Goal: Task Accomplishment & Management: Manage account settings

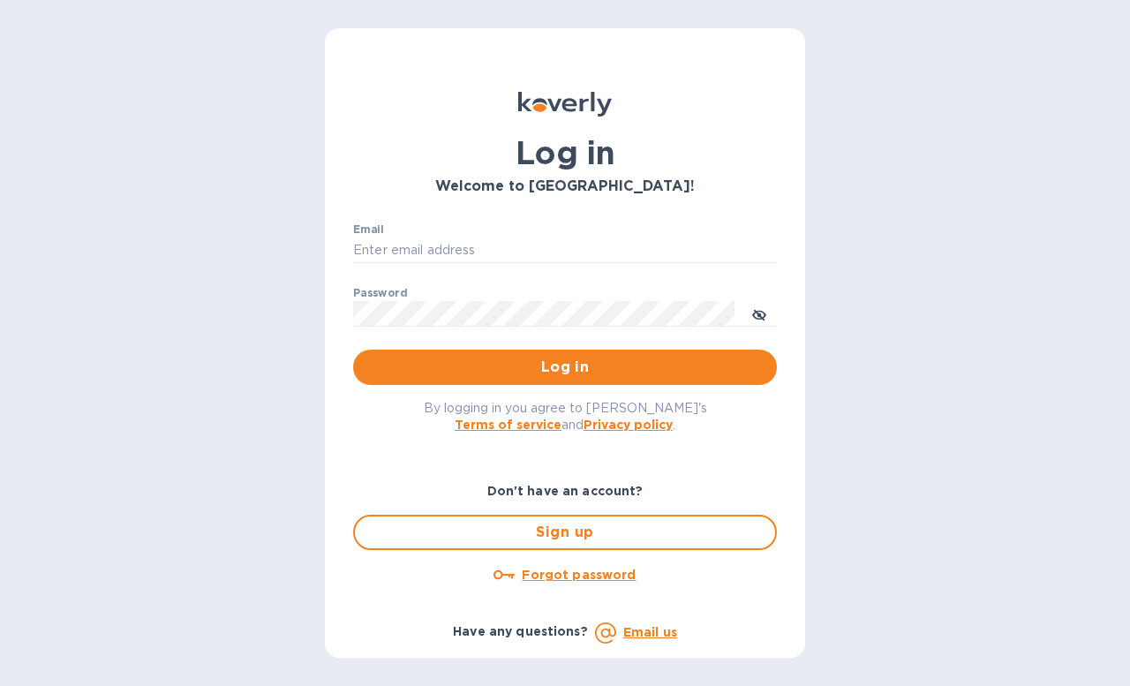
click at [485, 238] on input "Email" at bounding box center [565, 250] width 424 height 26
type input "contactnorthstarllc@gmail.com"
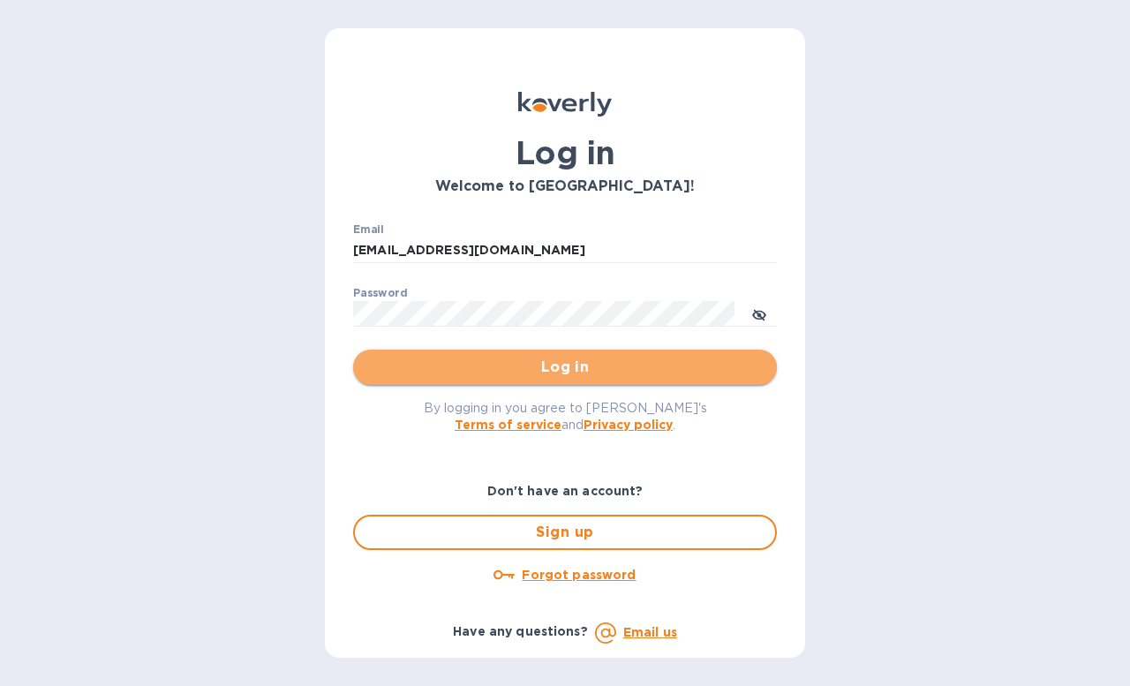
click at [566, 368] on span "Log in" at bounding box center [565, 367] width 396 height 21
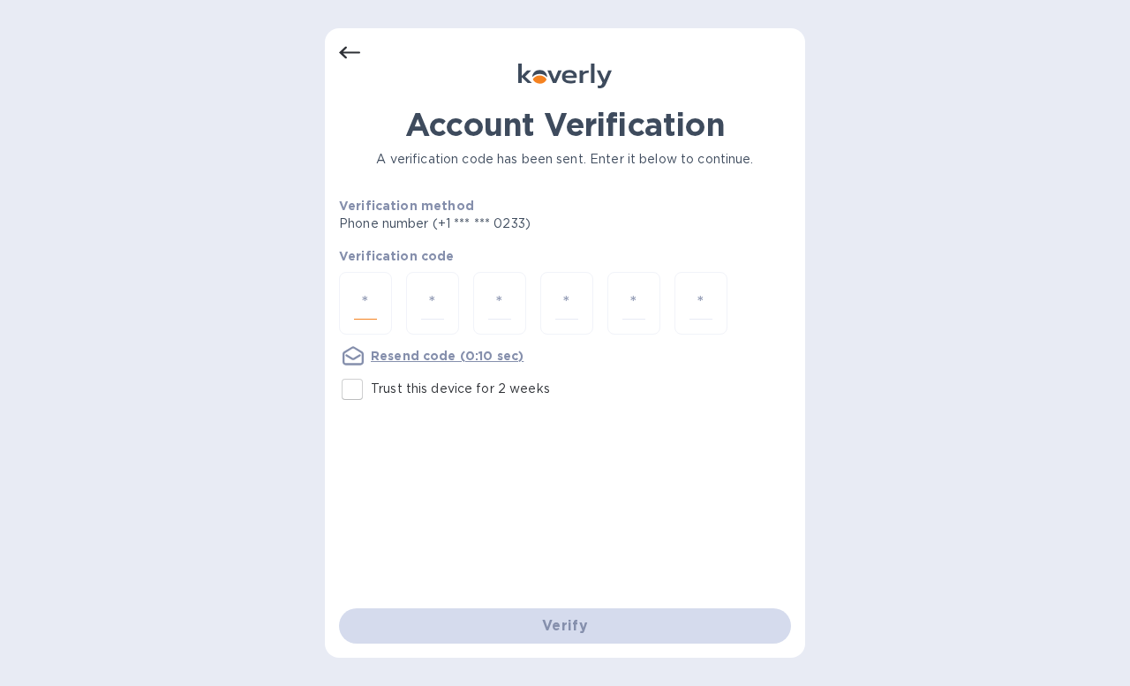
click at [366, 300] on input "number" at bounding box center [365, 303] width 23 height 33
type input "6"
type input "1"
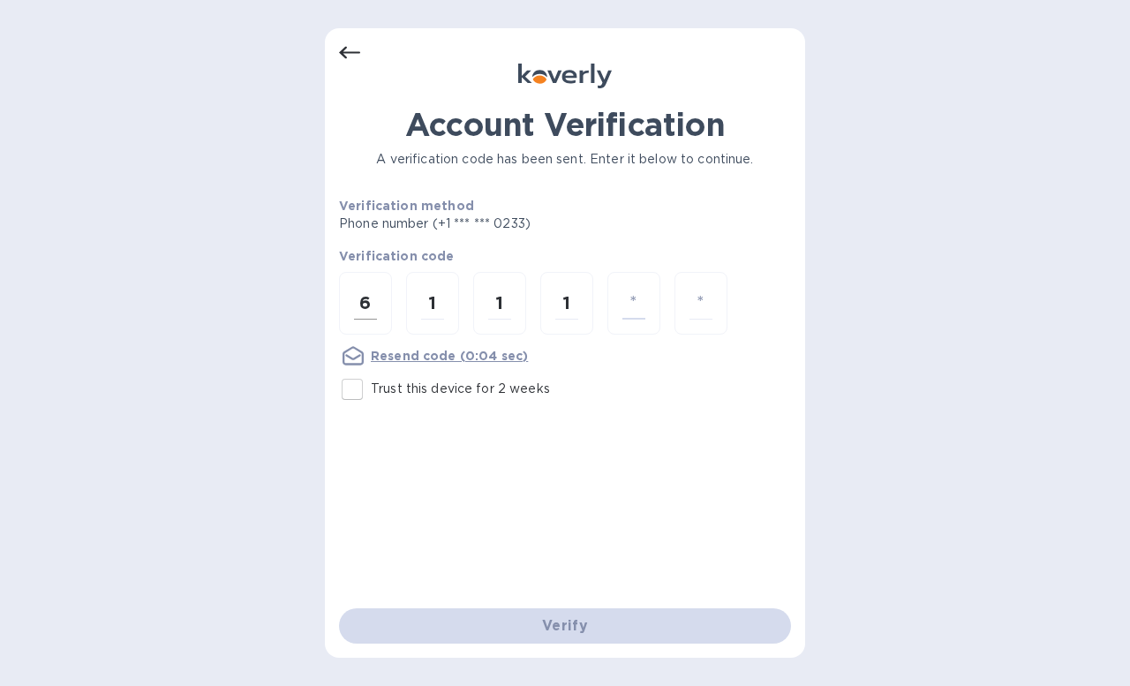
type input "9"
type input "5"
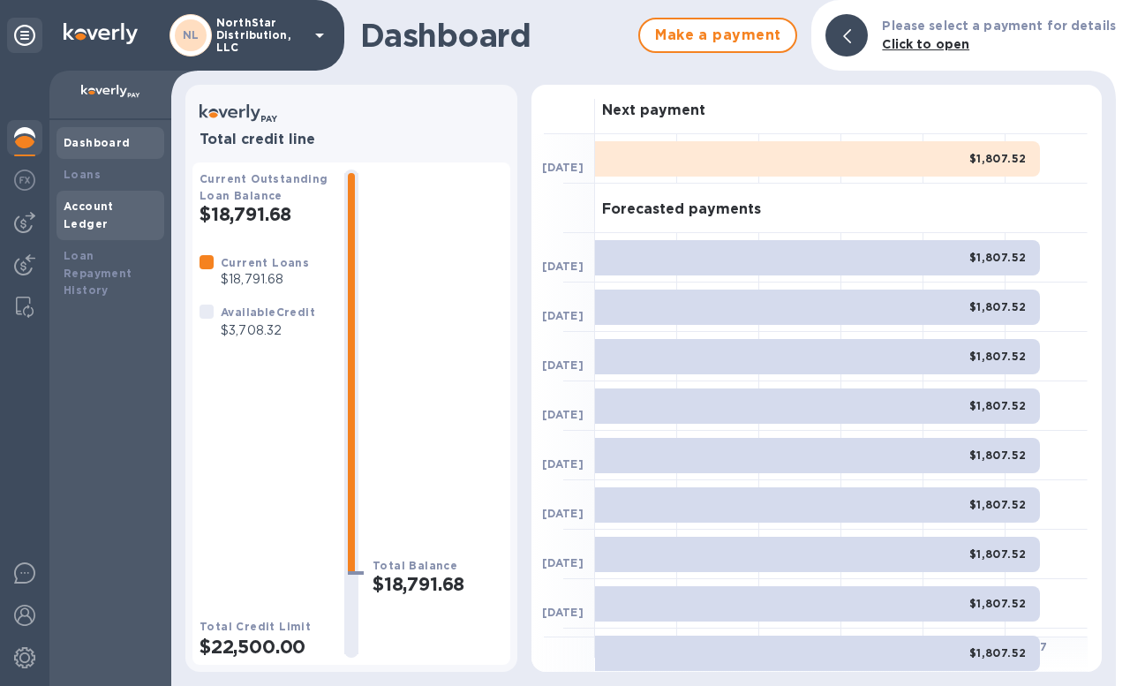
click at [84, 214] on div "Account Ledger" at bounding box center [111, 215] width 94 height 35
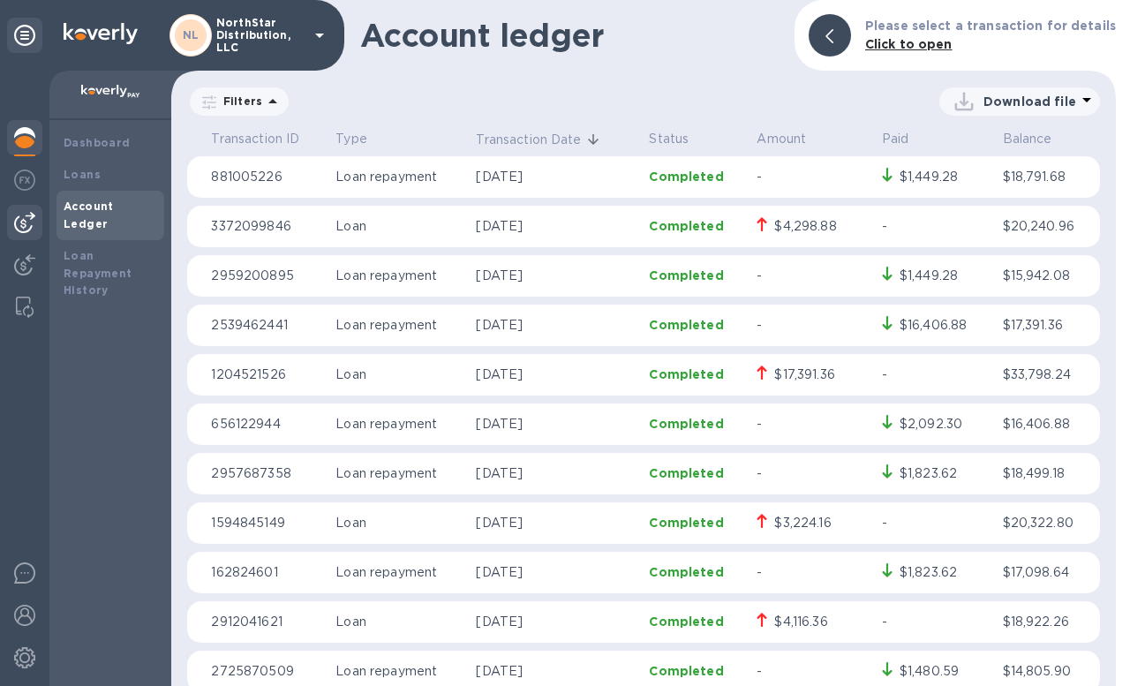
click at [22, 224] on img at bounding box center [24, 222] width 21 height 21
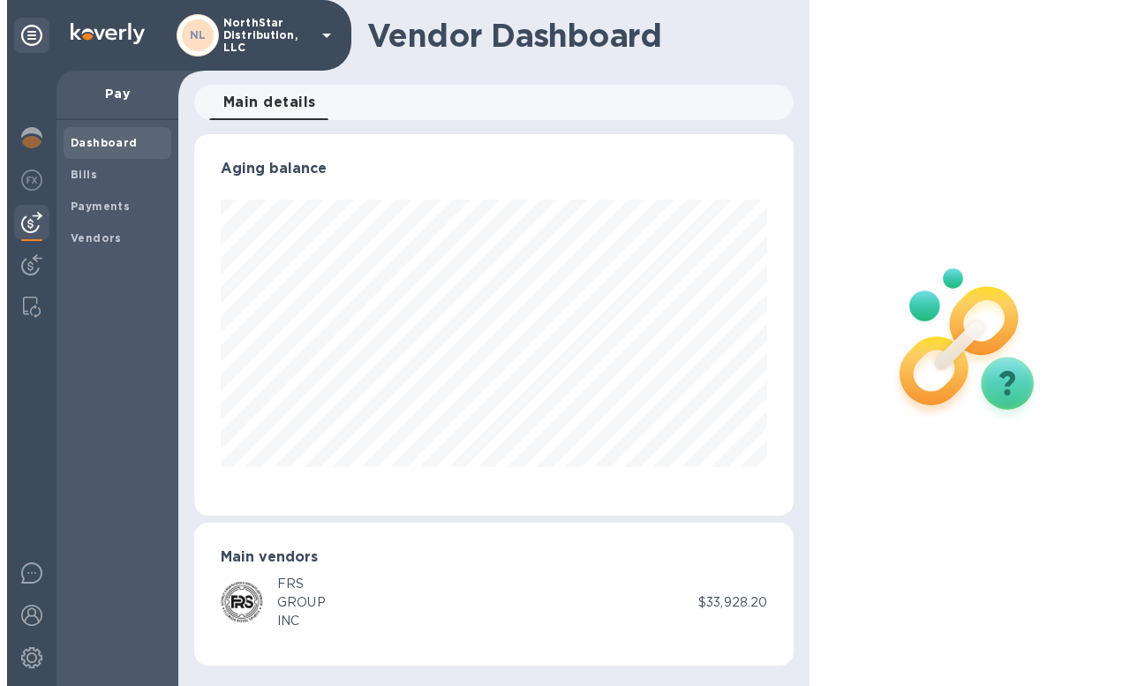
scroll to position [381, 600]
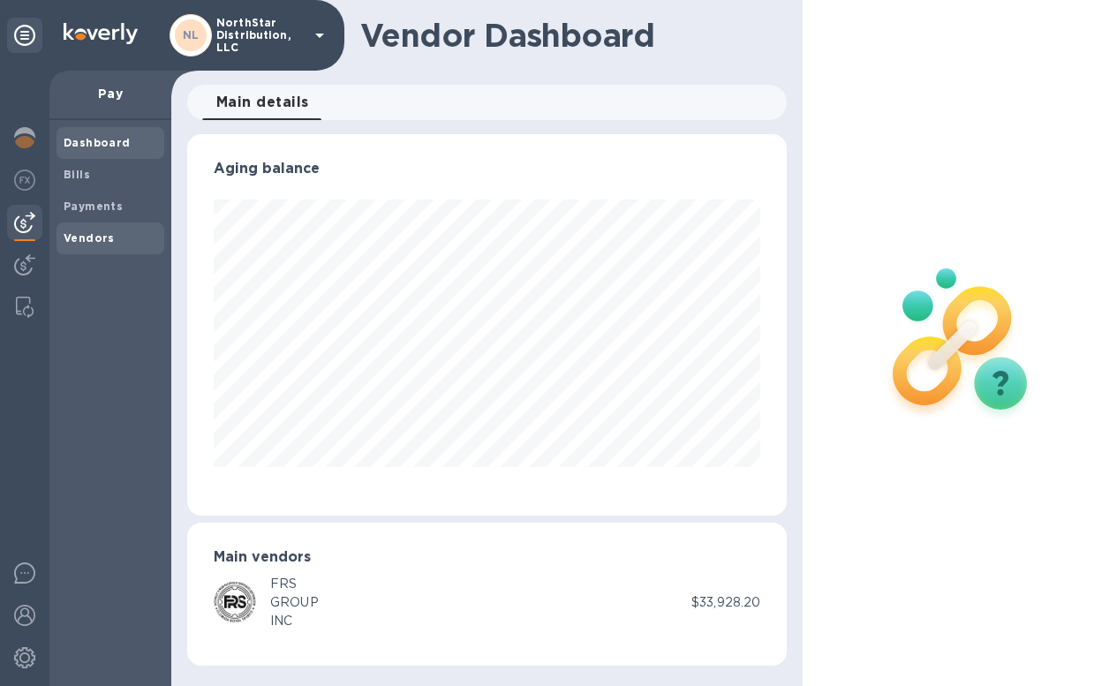
click at [89, 239] on b "Vendors" at bounding box center [89, 237] width 51 height 13
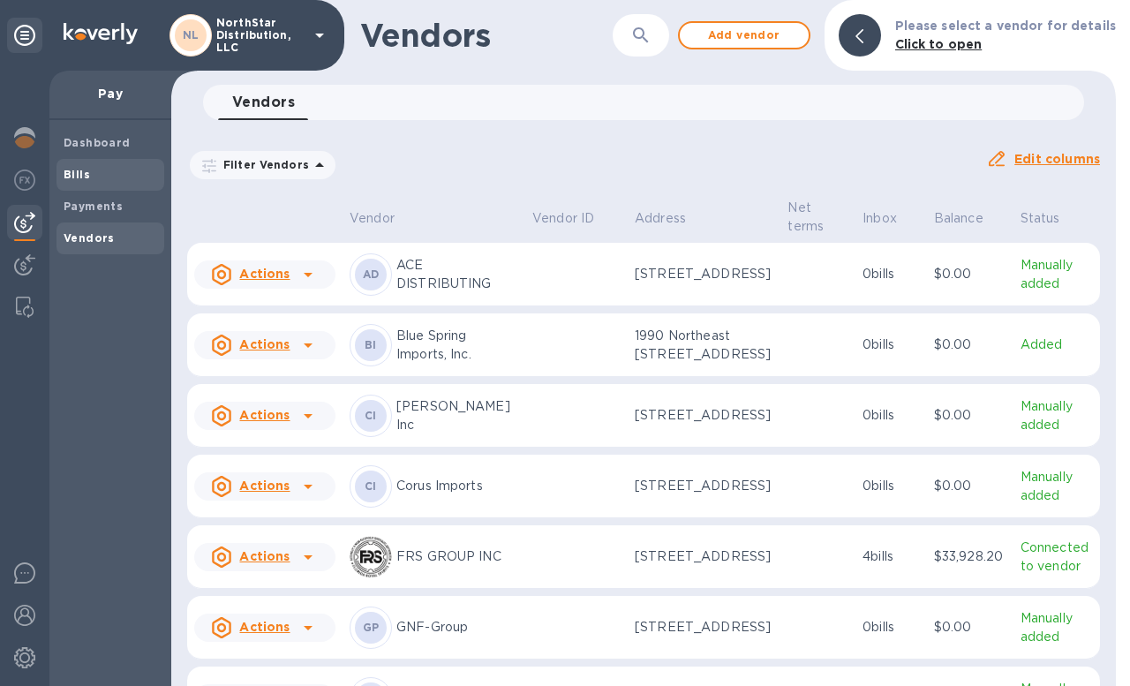
click at [76, 176] on b "Bills" at bounding box center [77, 174] width 26 height 13
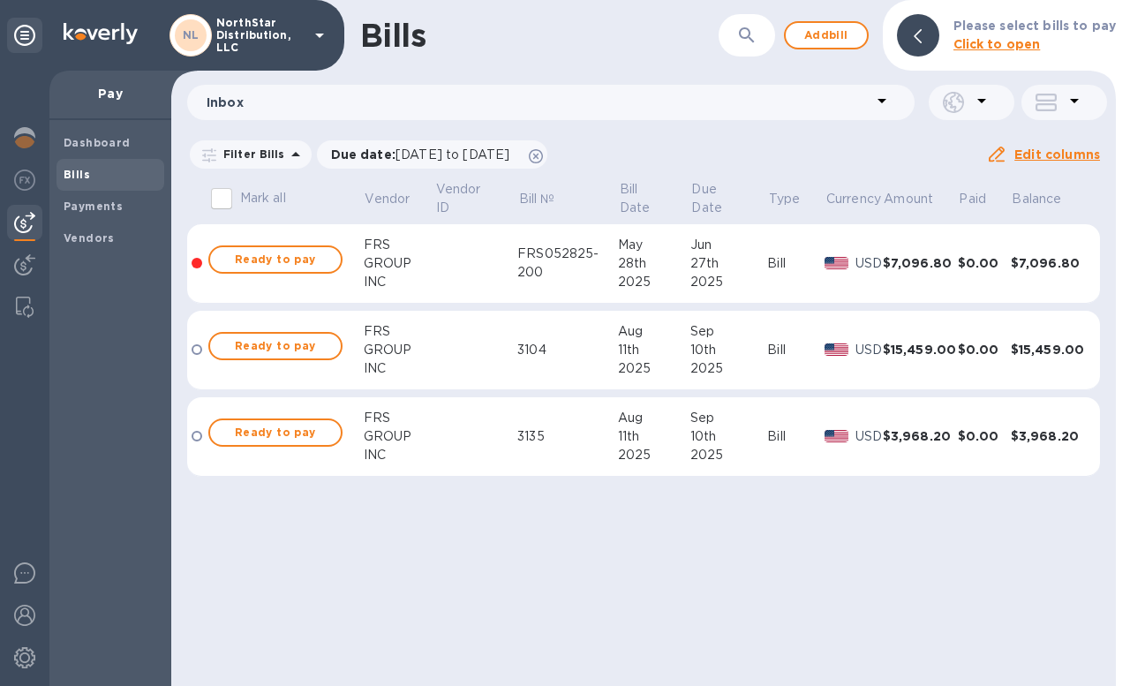
click at [481, 345] on td at bounding box center [475, 350] width 83 height 79
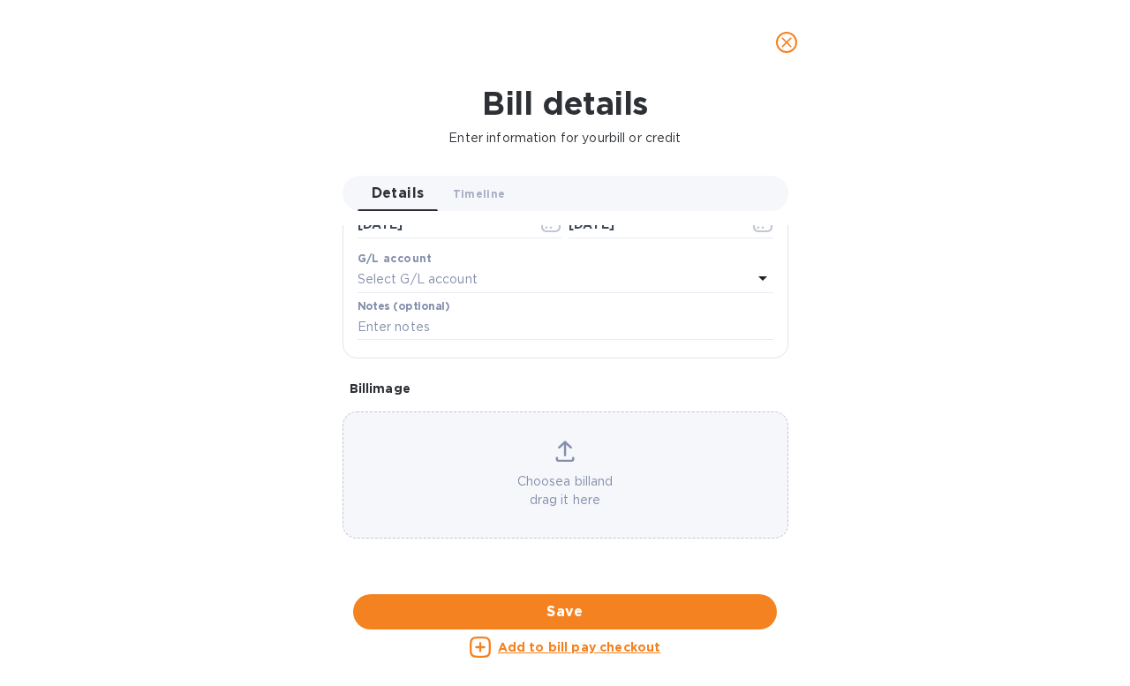
scroll to position [923, 0]
click at [638, 581] on div at bounding box center [566, 594] width 446 height 27
click at [784, 41] on icon "close" at bounding box center [787, 43] width 18 height 18
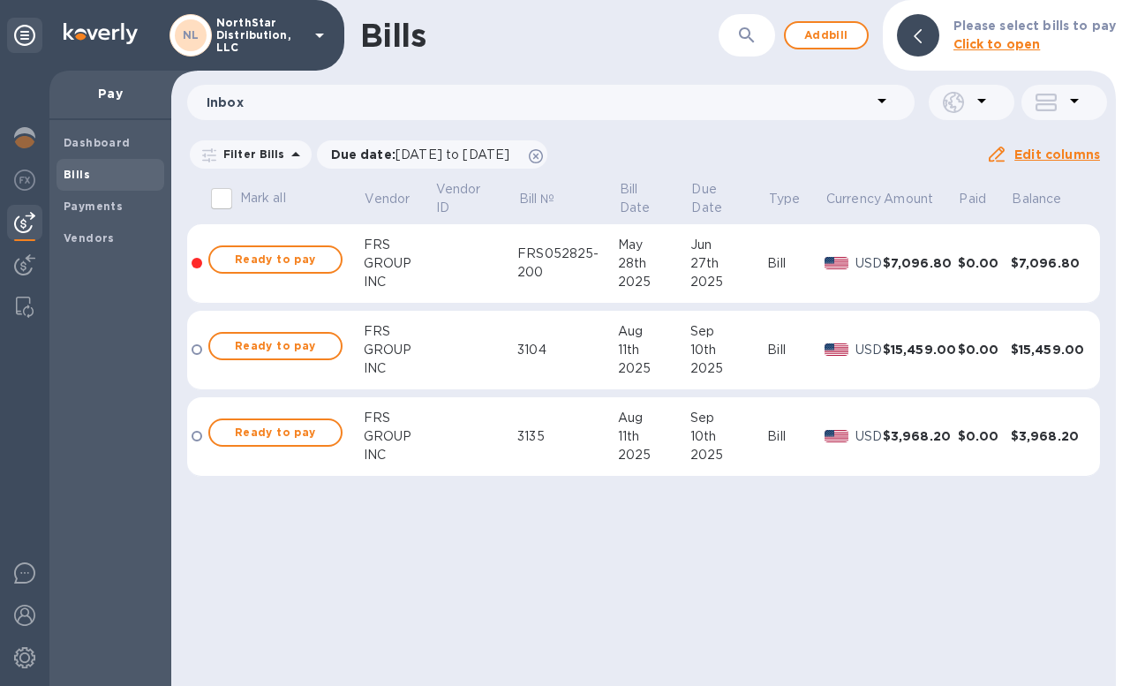
scroll to position [444, 0]
click at [488, 451] on td at bounding box center [475, 436] width 83 height 79
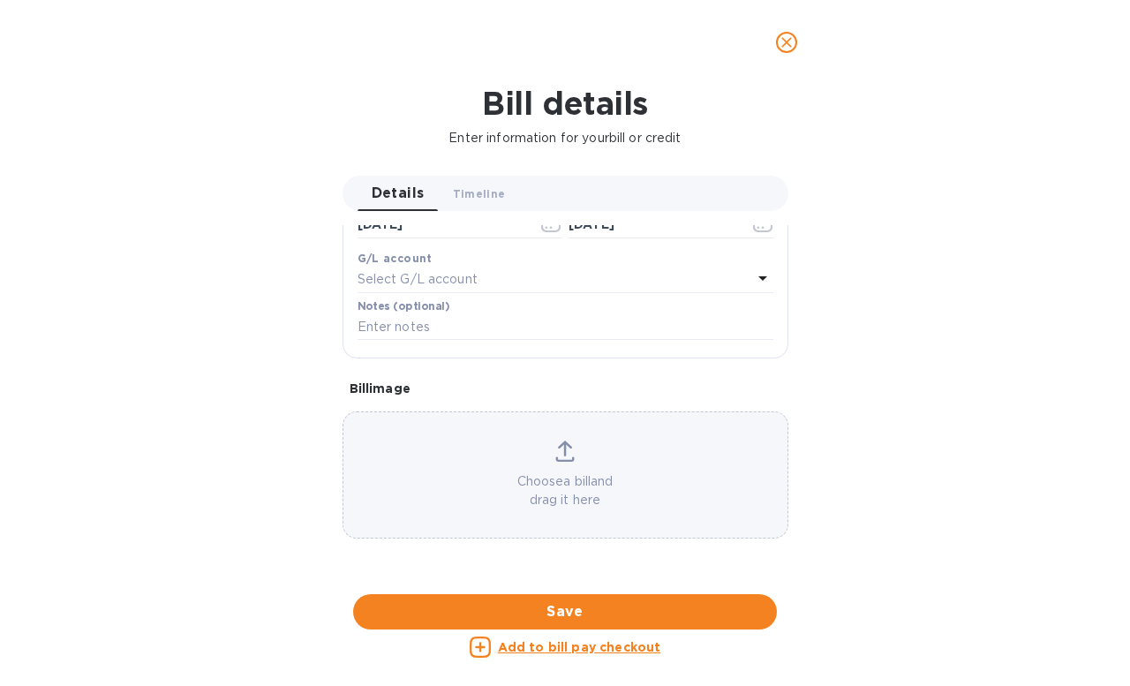
scroll to position [921, 0]
click at [568, 581] on div at bounding box center [566, 594] width 446 height 27
click at [788, 43] on icon "close" at bounding box center [786, 42] width 11 height 11
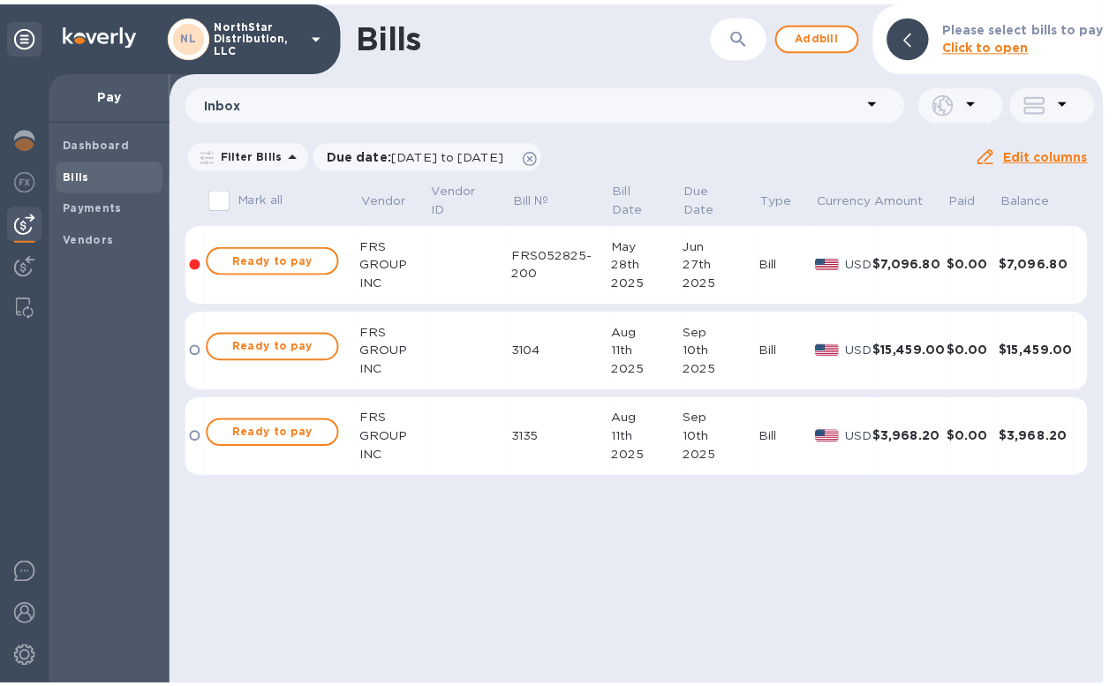
scroll to position [444, 0]
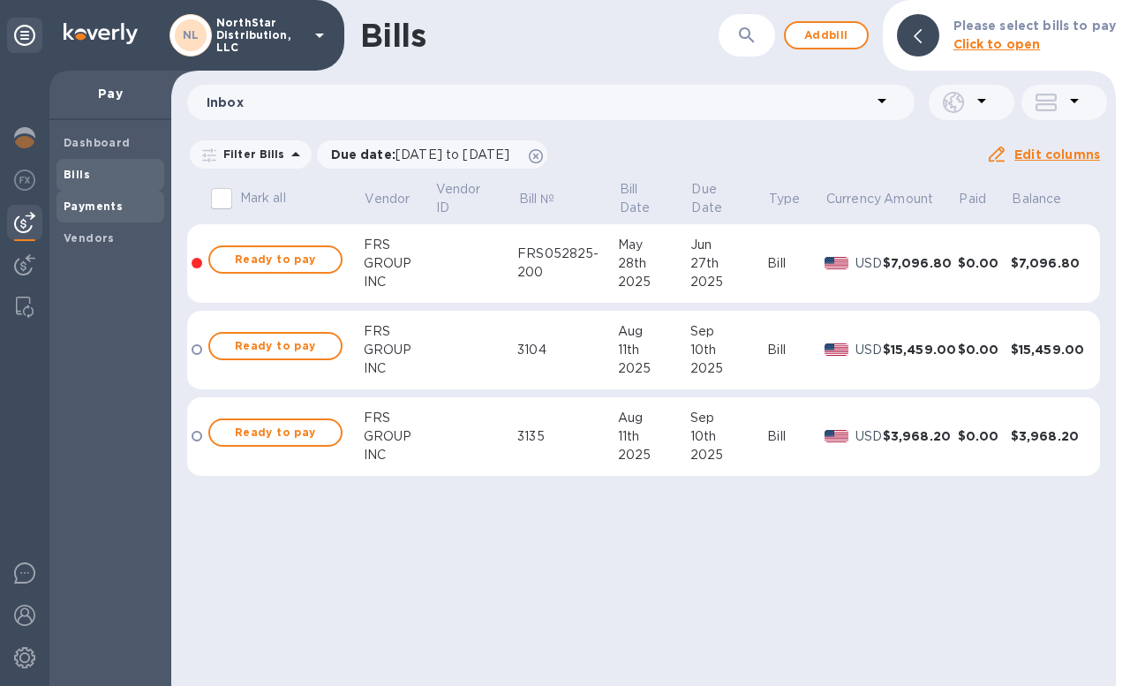
click at [100, 209] on b "Payments" at bounding box center [93, 206] width 59 height 13
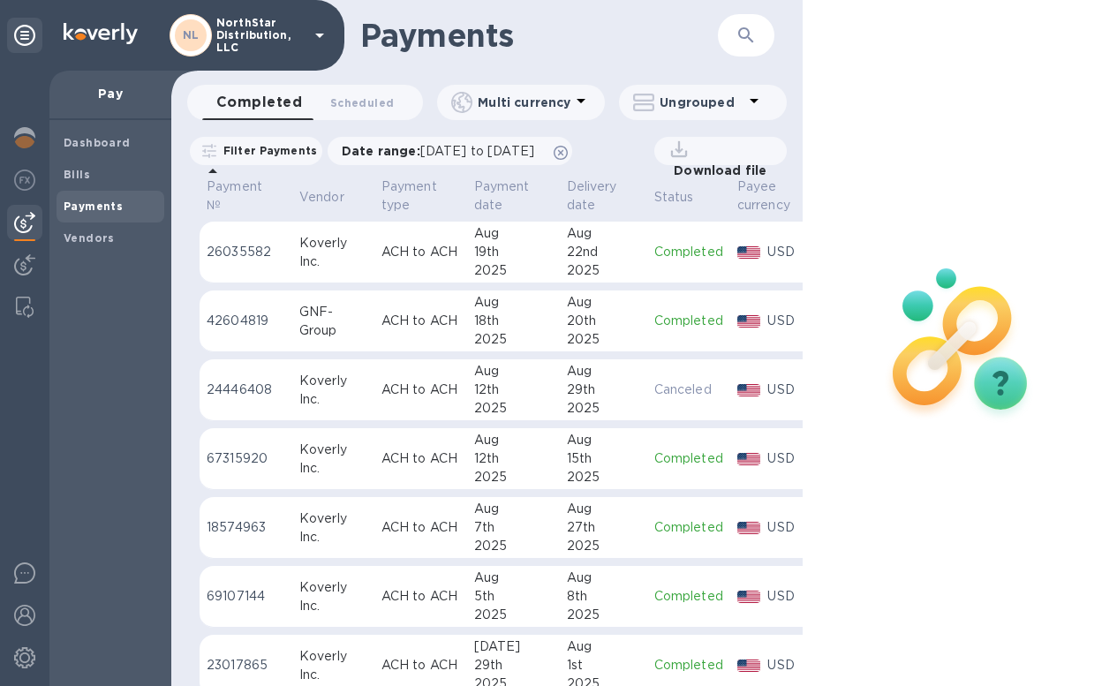
click at [795, 57] on div "Payments ​" at bounding box center [486, 35] width 631 height 71
click at [22, 185] on img at bounding box center [24, 180] width 21 height 21
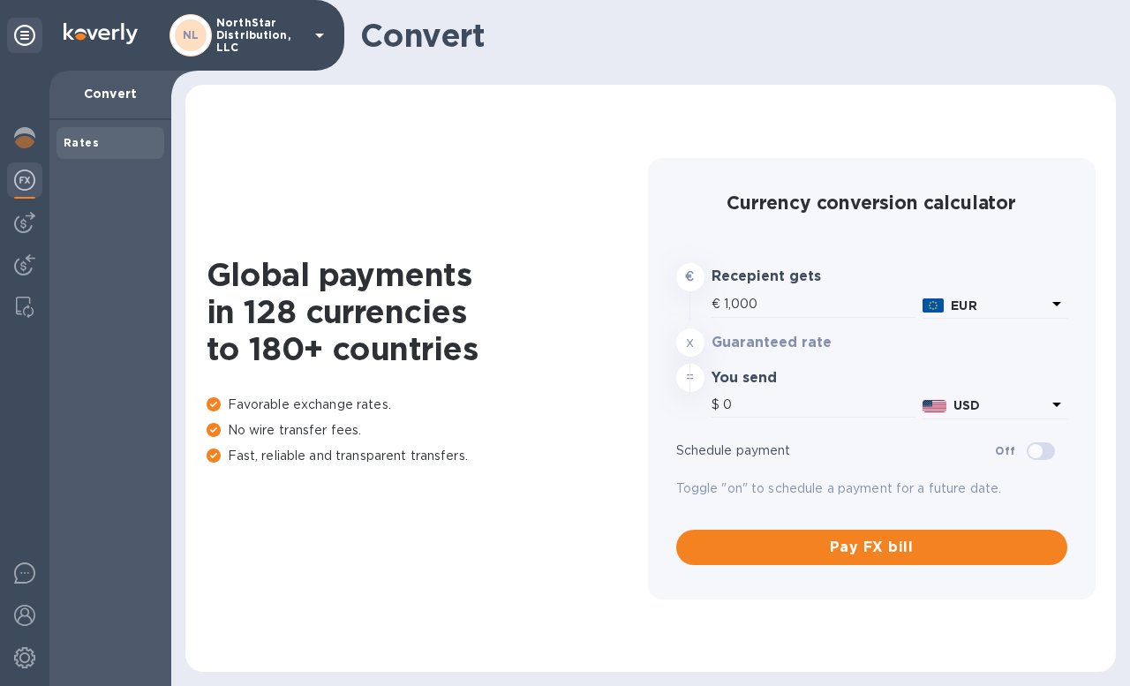
type input "1,176.57"
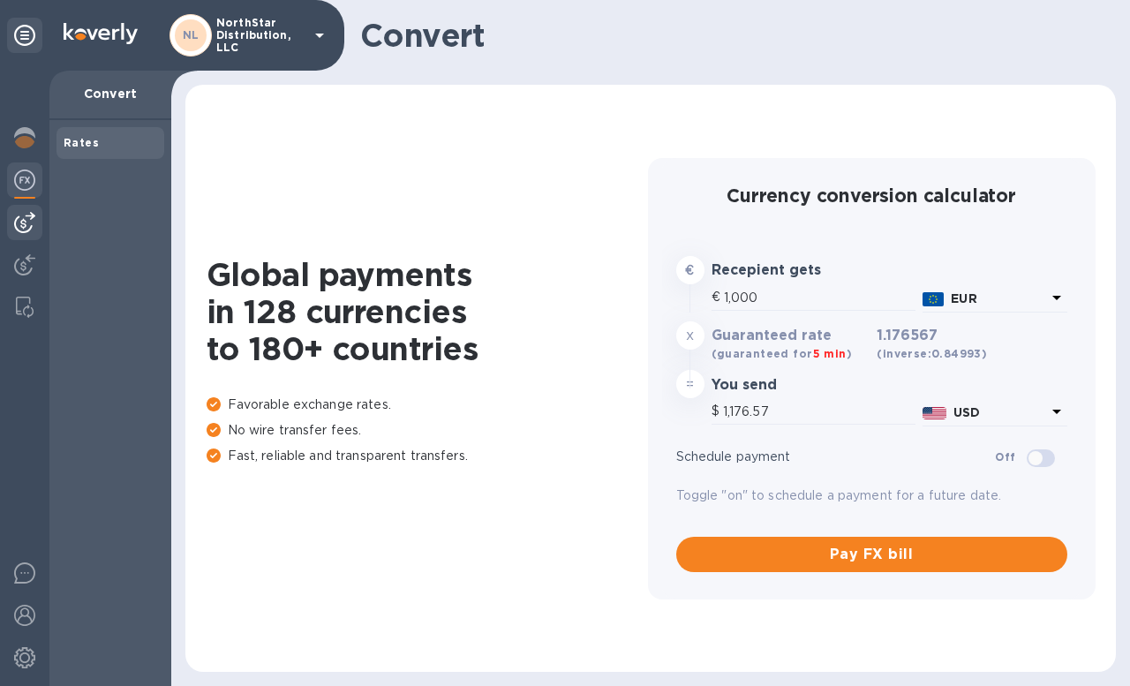
click at [27, 225] on img at bounding box center [24, 222] width 21 height 21
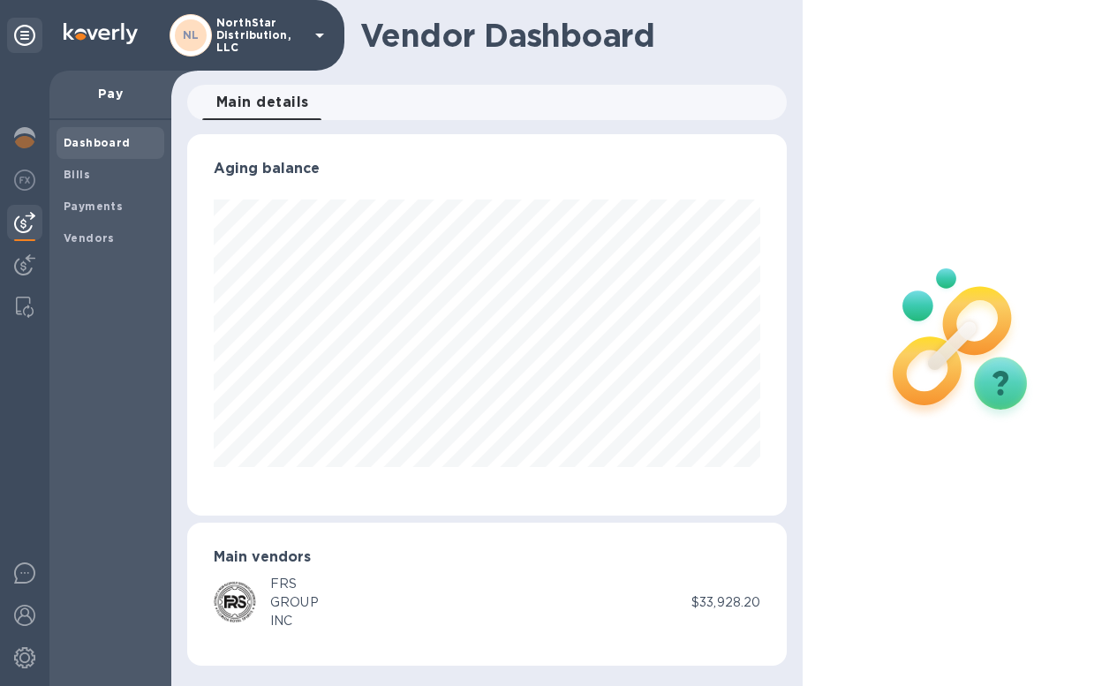
scroll to position [381, 600]
click at [92, 244] on b "Vendors" at bounding box center [89, 237] width 51 height 13
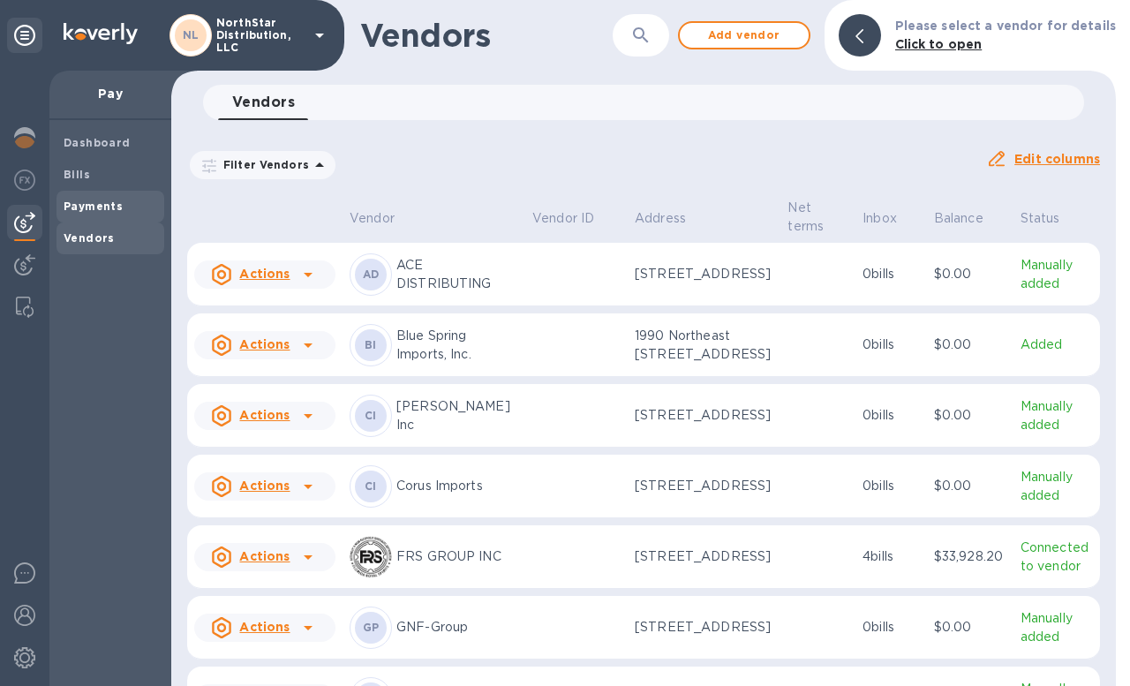
click at [92, 208] on b "Payments" at bounding box center [93, 206] width 59 height 13
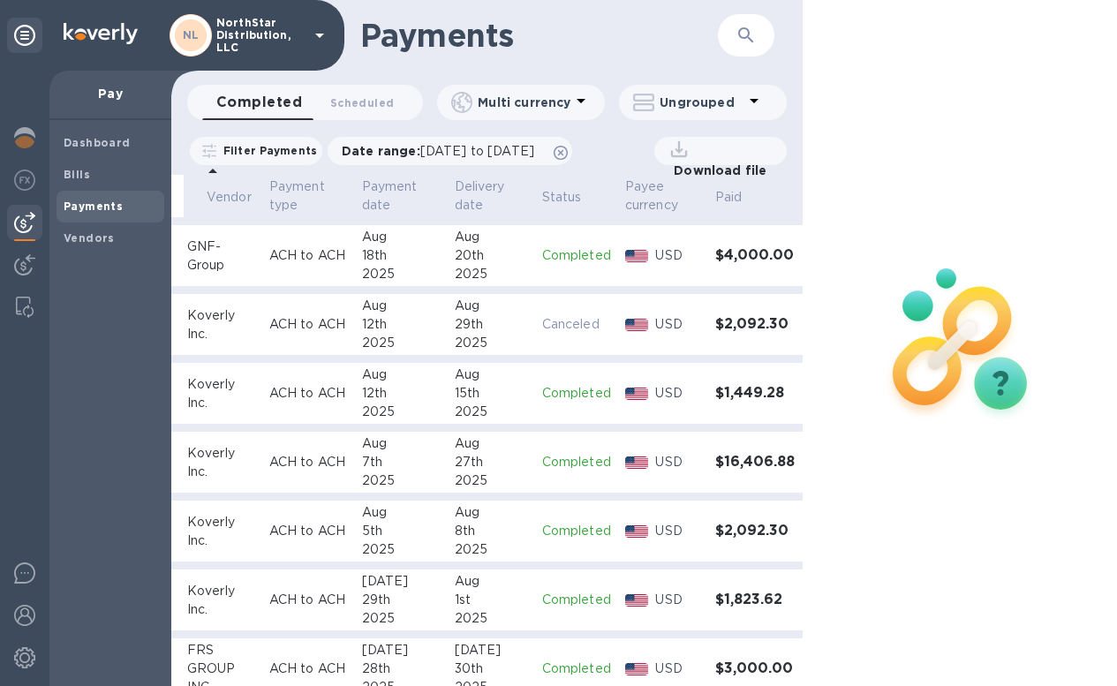
scroll to position [0, 112]
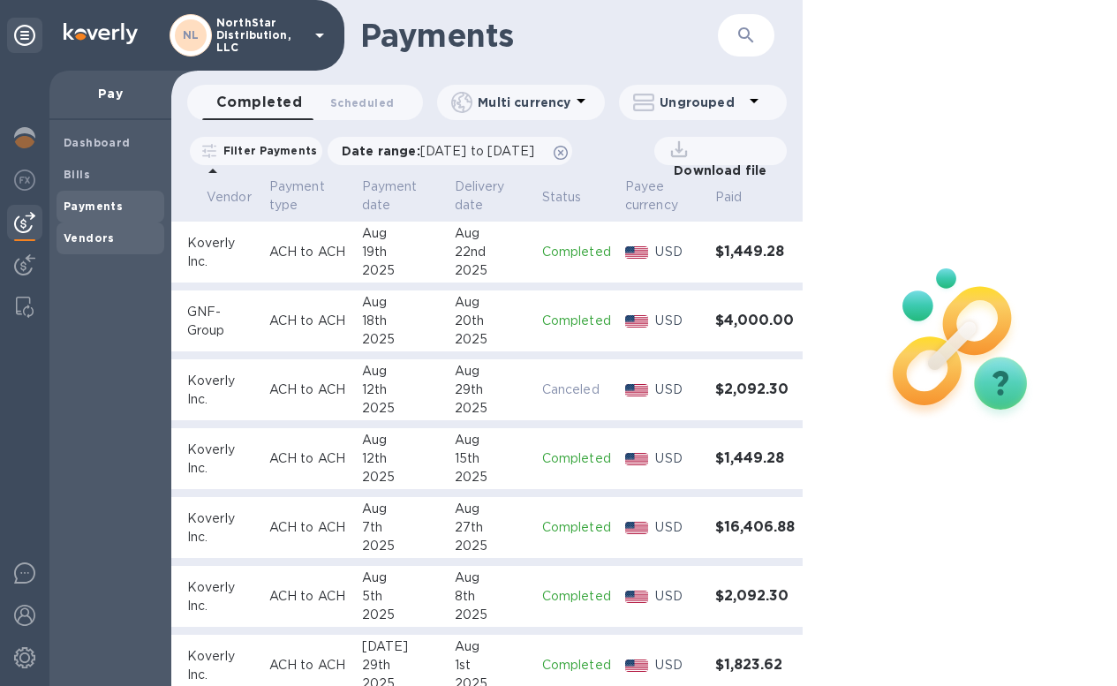
click at [71, 235] on div "Vendors" at bounding box center [111, 238] width 108 height 32
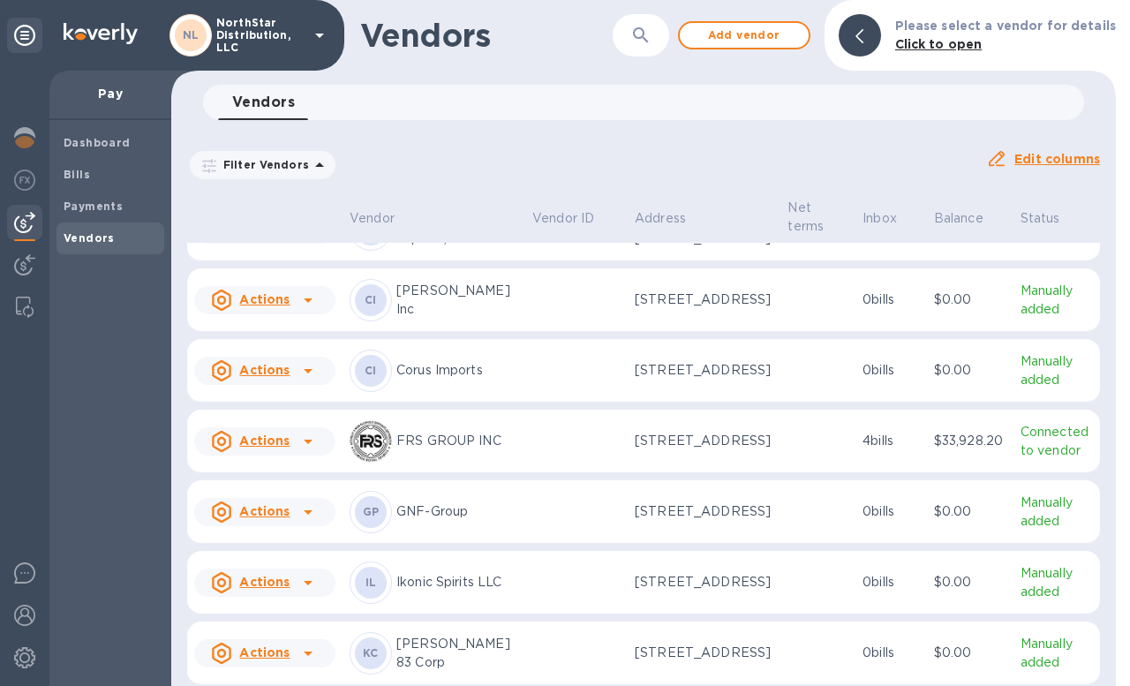
scroll to position [120, 0]
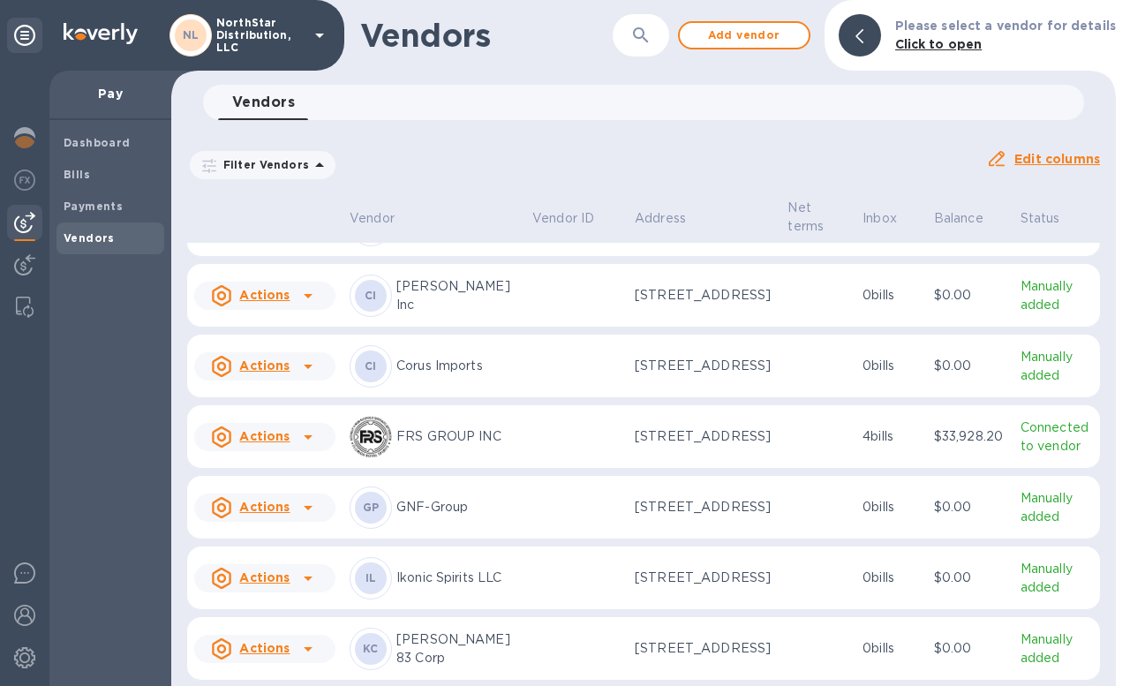
click at [307, 448] on icon at bounding box center [308, 436] width 21 height 21
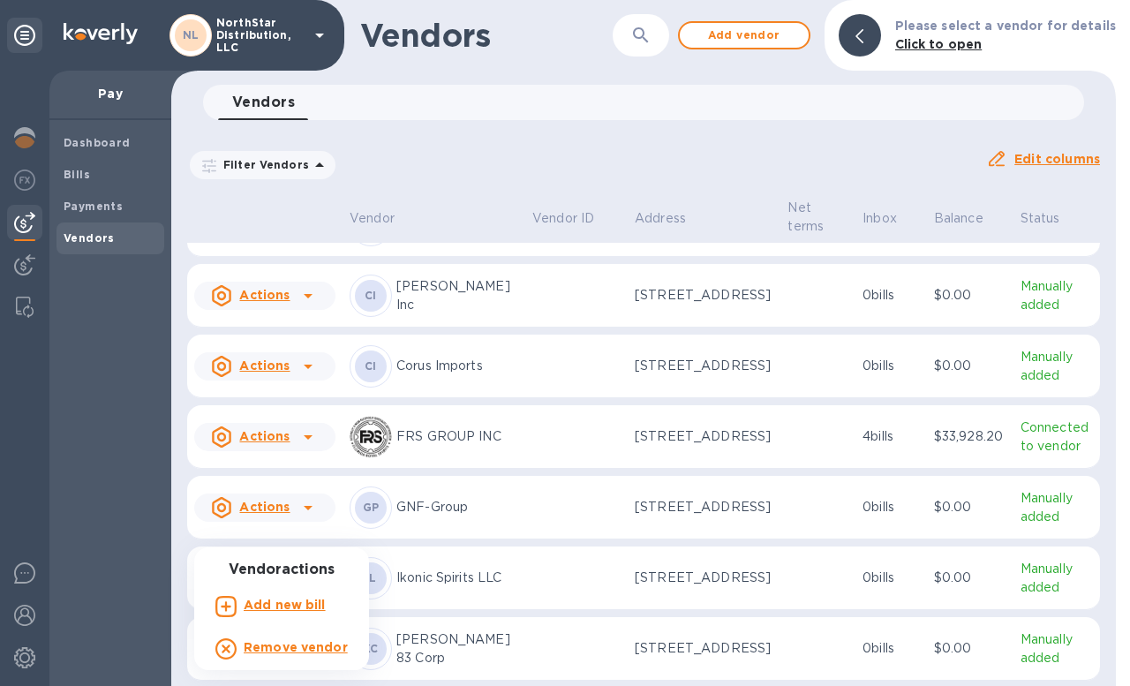
click at [551, 510] on div at bounding box center [565, 343] width 1130 height 686
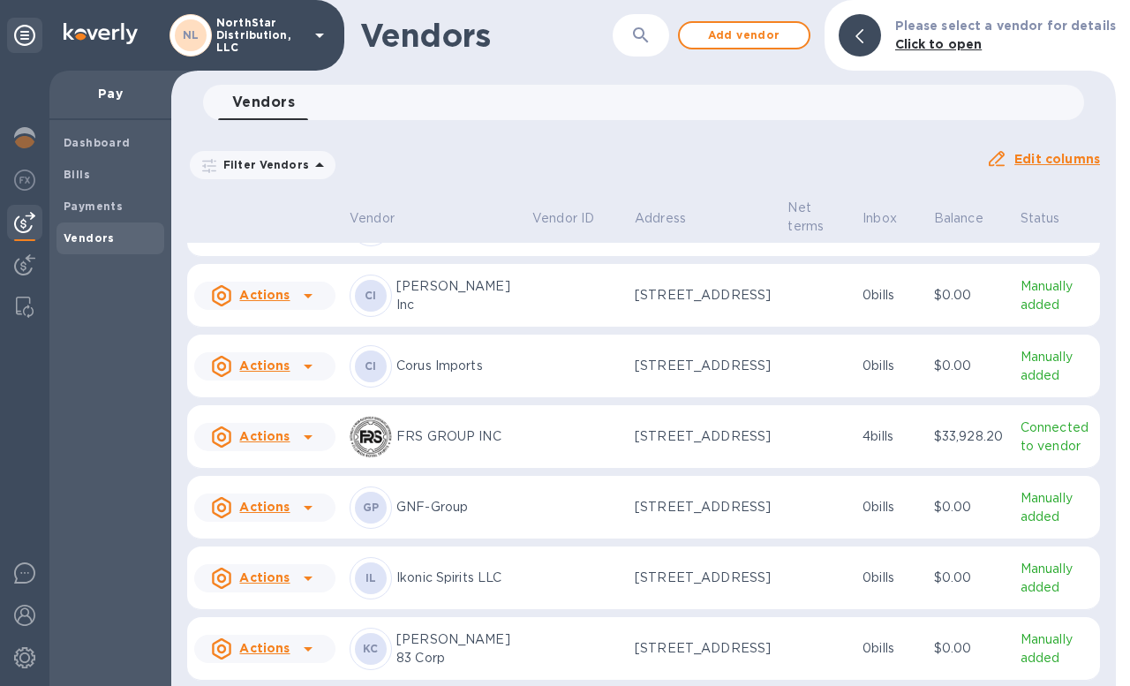
click at [551, 469] on td at bounding box center [576, 437] width 102 height 64
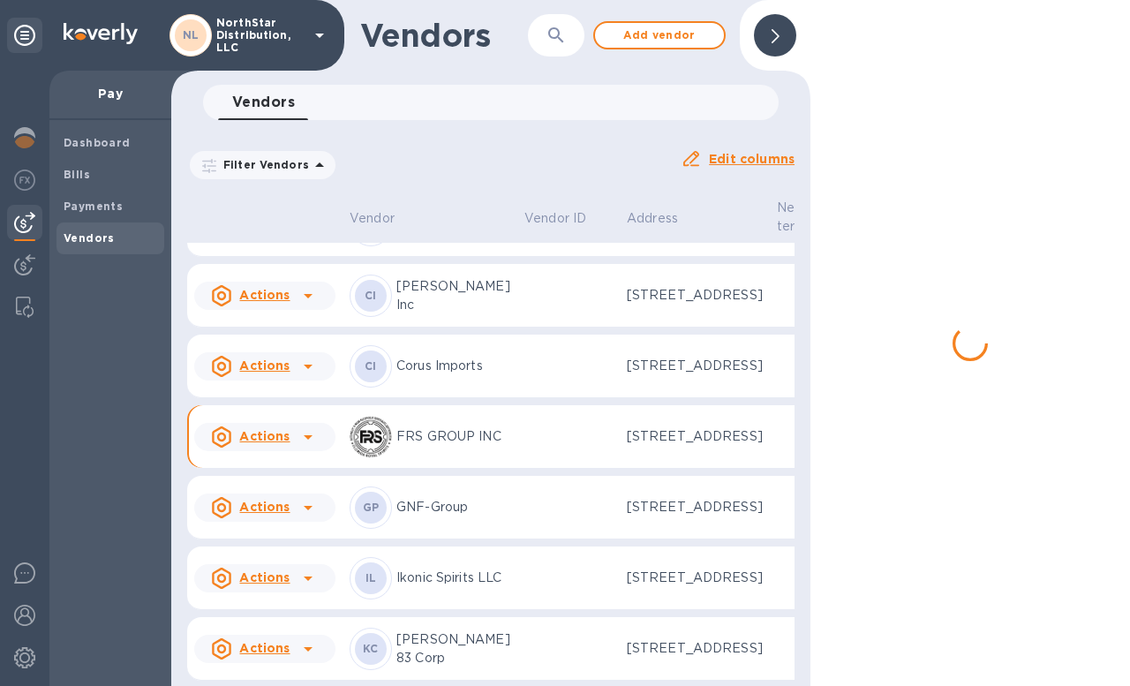
scroll to position [139, 0]
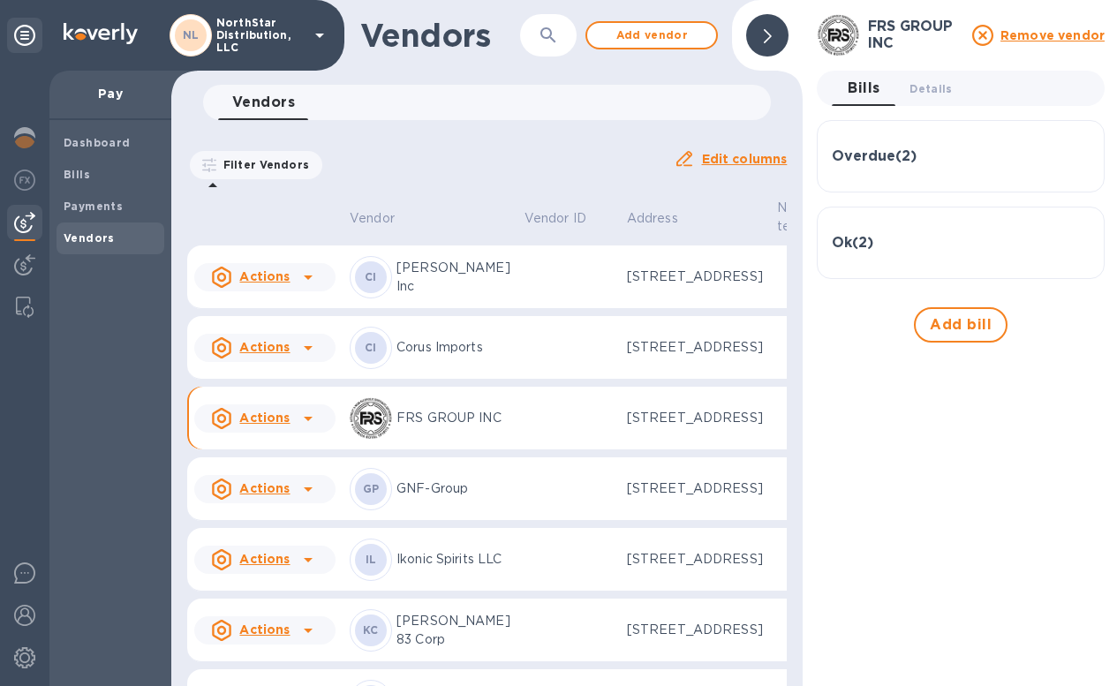
click at [764, 43] on icon at bounding box center [768, 36] width 8 height 14
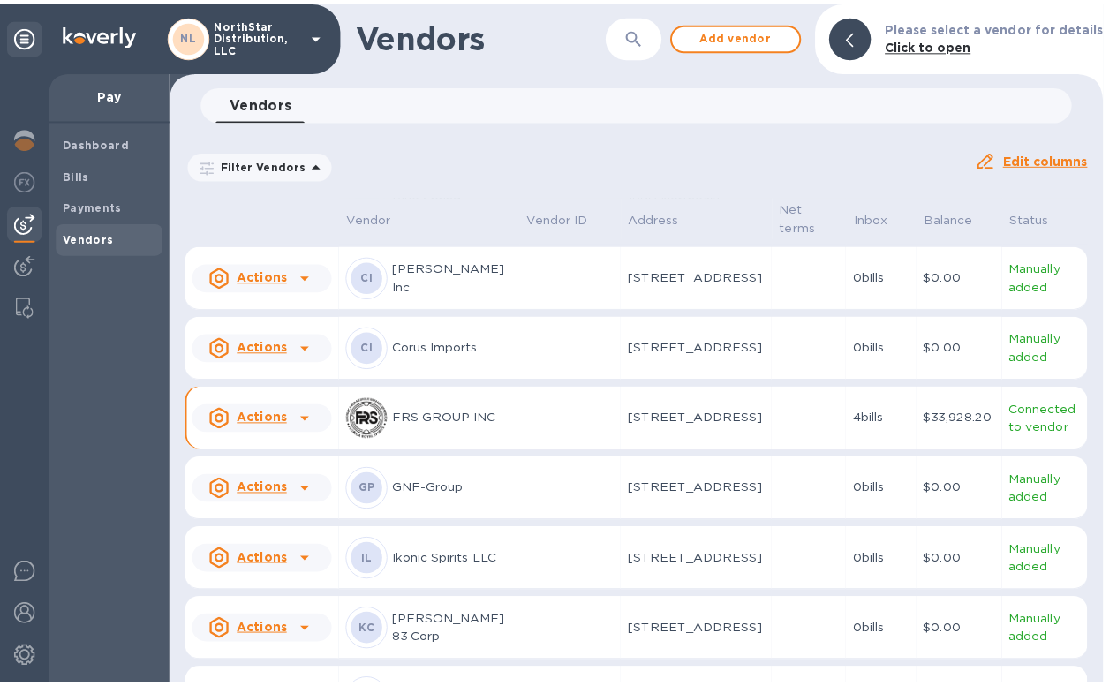
scroll to position [120, 0]
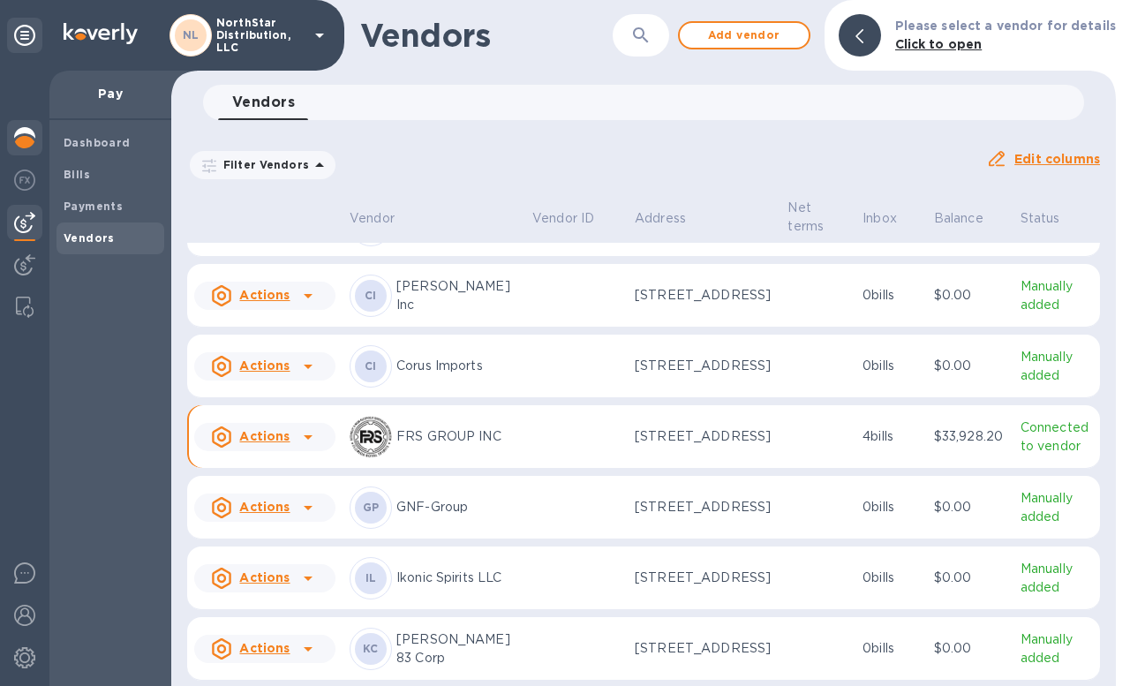
click at [24, 140] on img at bounding box center [24, 137] width 21 height 21
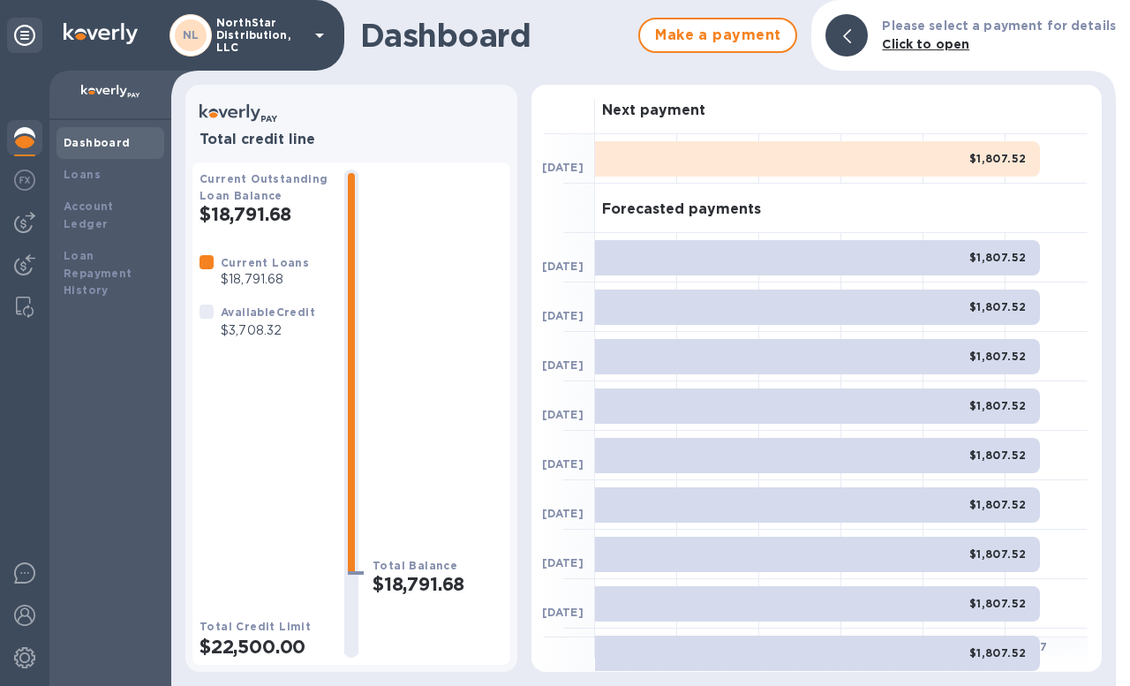
click at [97, 143] on b "Dashboard" at bounding box center [97, 142] width 67 height 13
click at [84, 177] on b "Loans" at bounding box center [82, 174] width 37 height 13
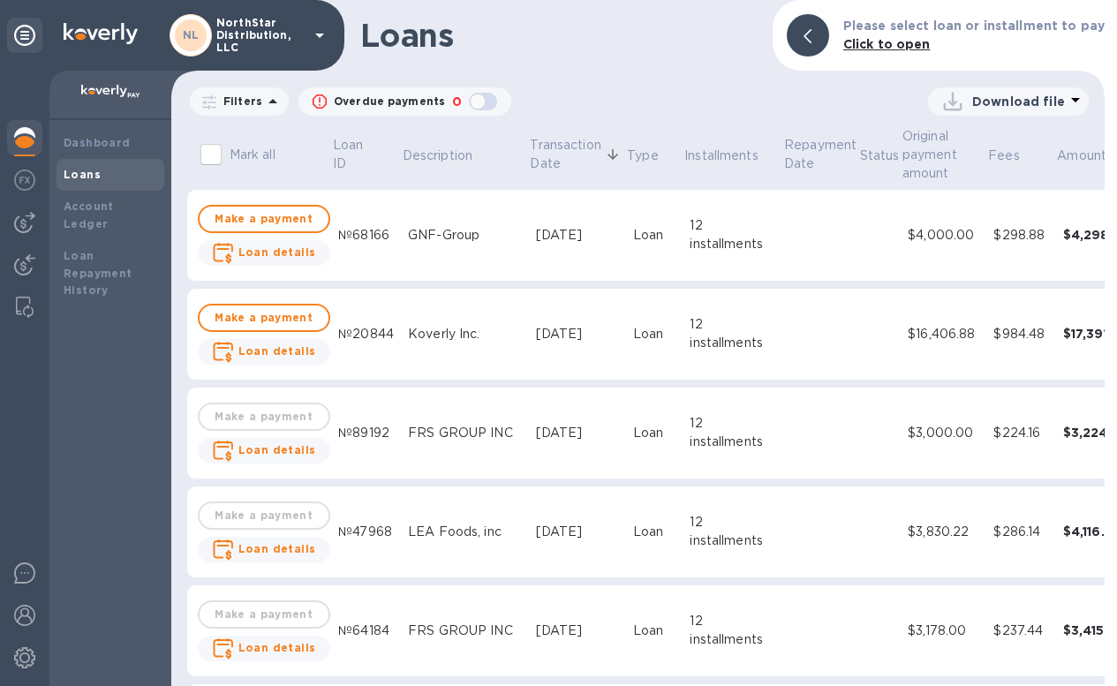
click at [268, 91] on icon at bounding box center [272, 101] width 21 height 21
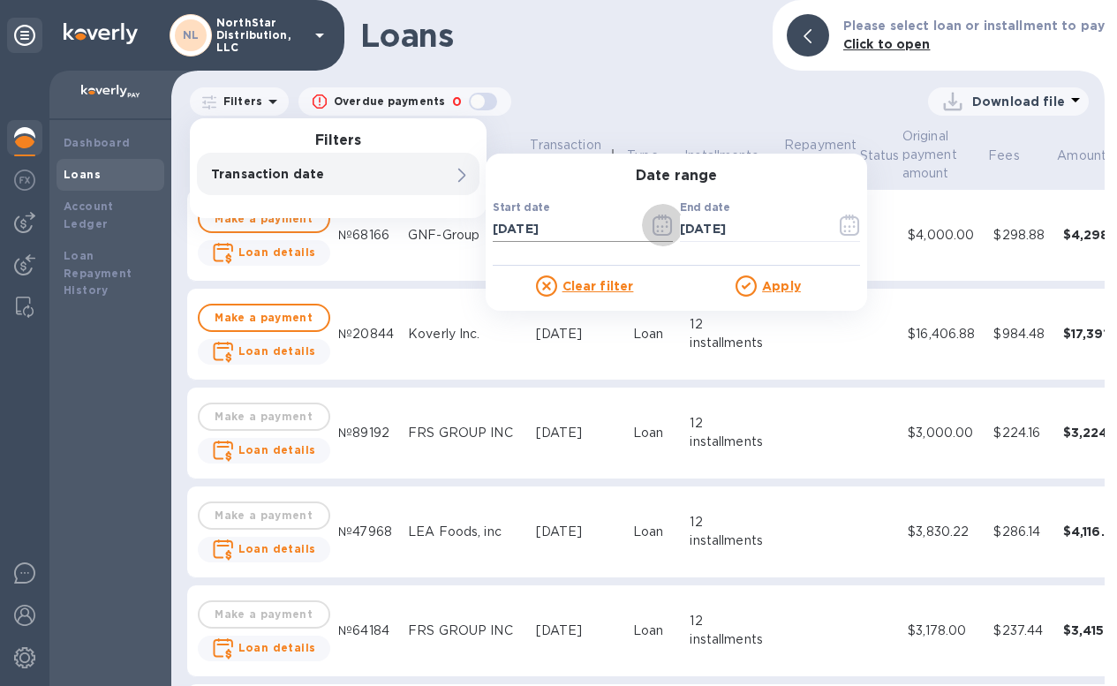
click at [661, 215] on icon "button" at bounding box center [662, 225] width 20 height 21
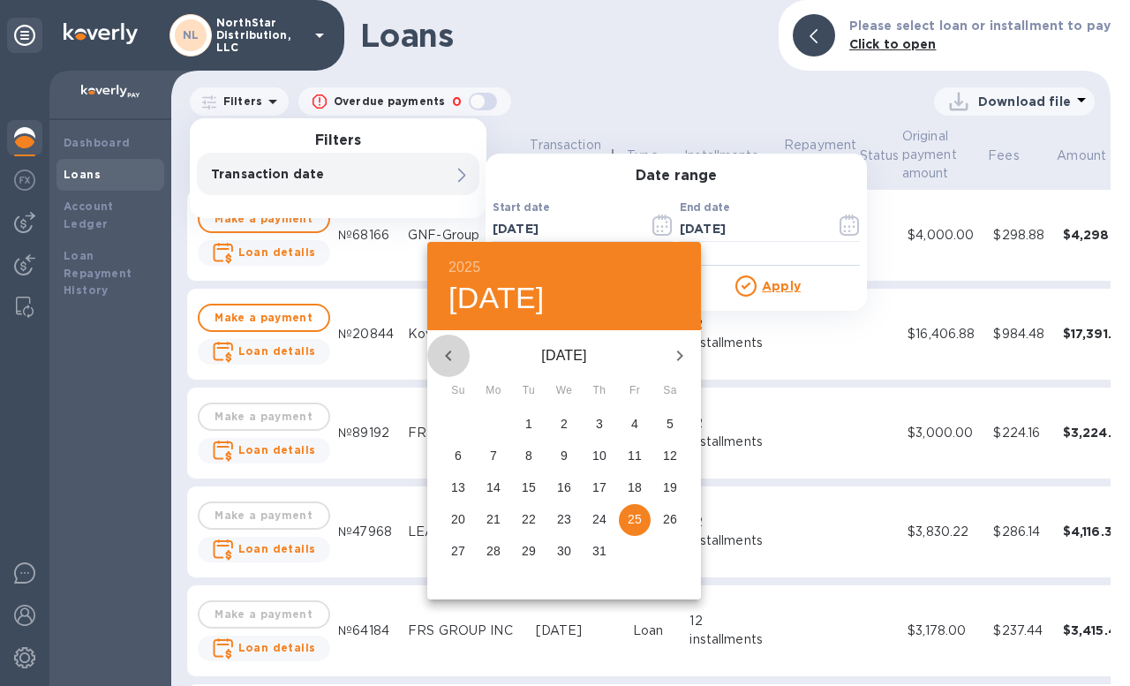
click at [450, 355] on icon "button" at bounding box center [448, 355] width 21 height 21
click at [660, 424] on span "1" at bounding box center [670, 424] width 32 height 18
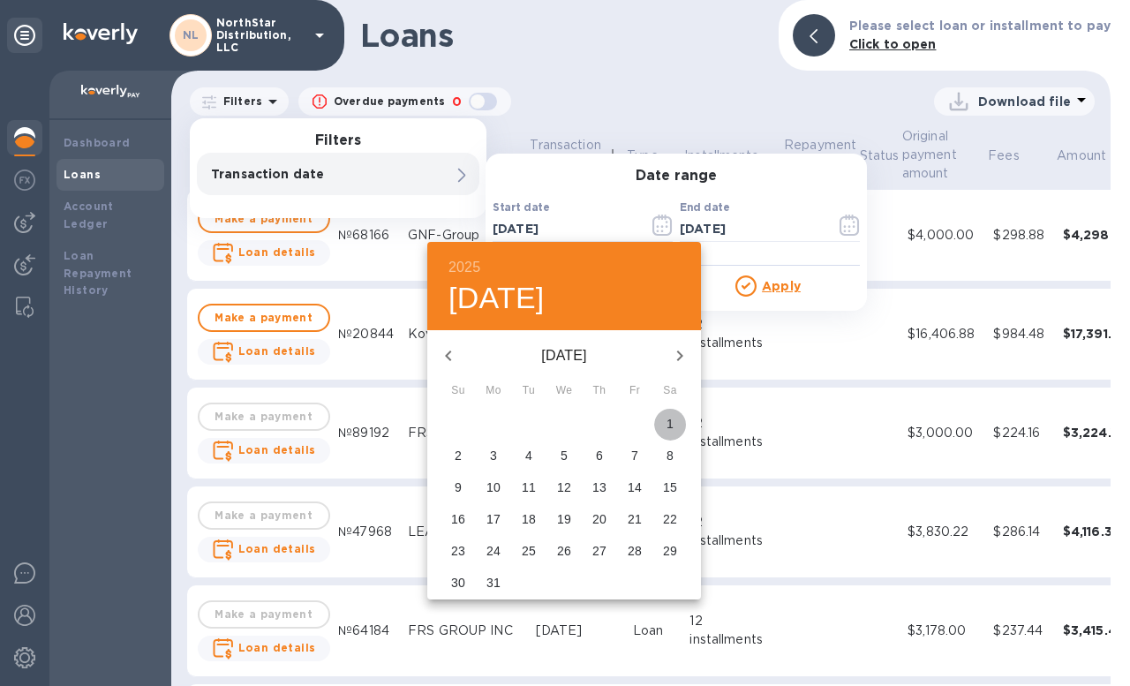
type input "[DATE]"
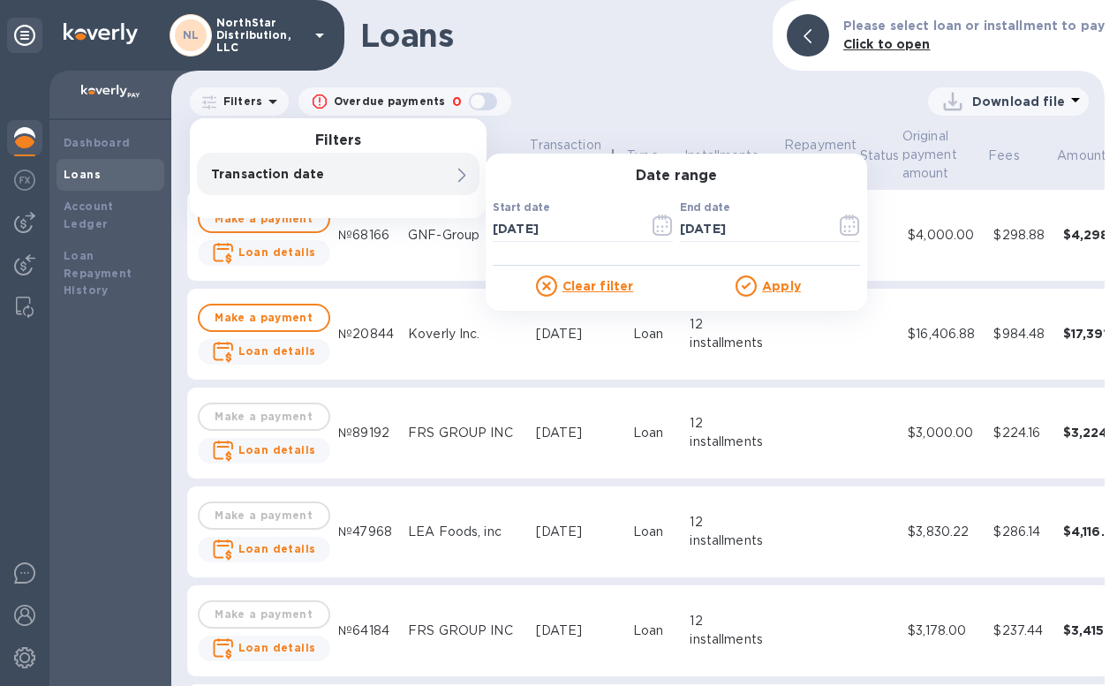
click at [789, 286] on u "Apply" at bounding box center [781, 286] width 39 height 14
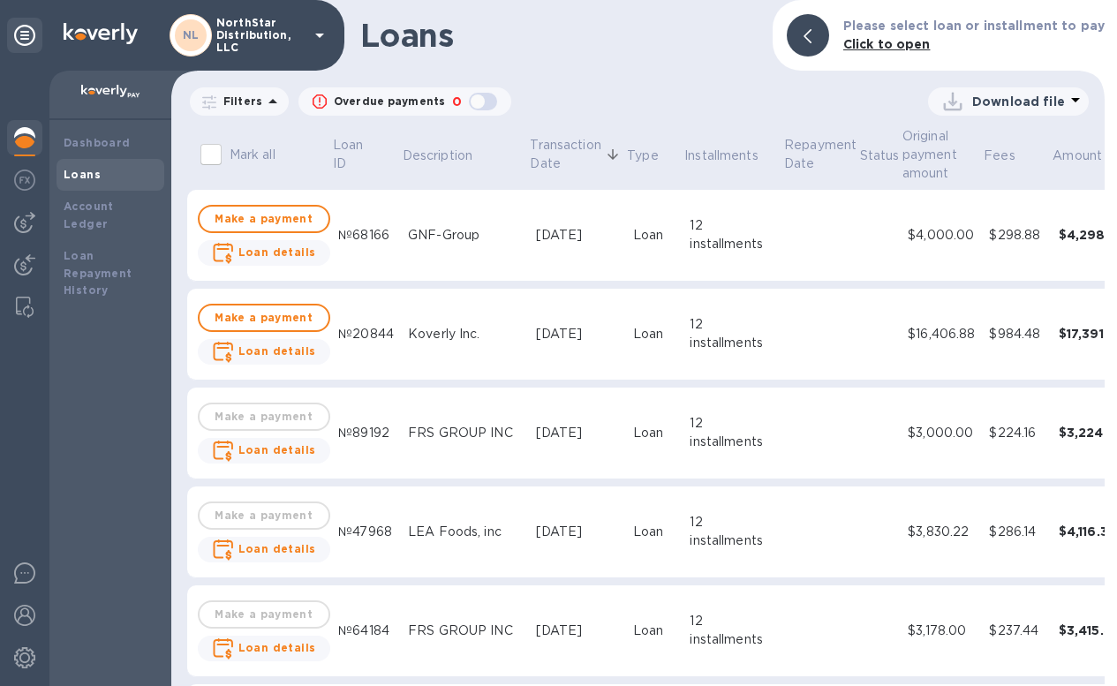
click at [268, 101] on icon at bounding box center [272, 101] width 9 height 4
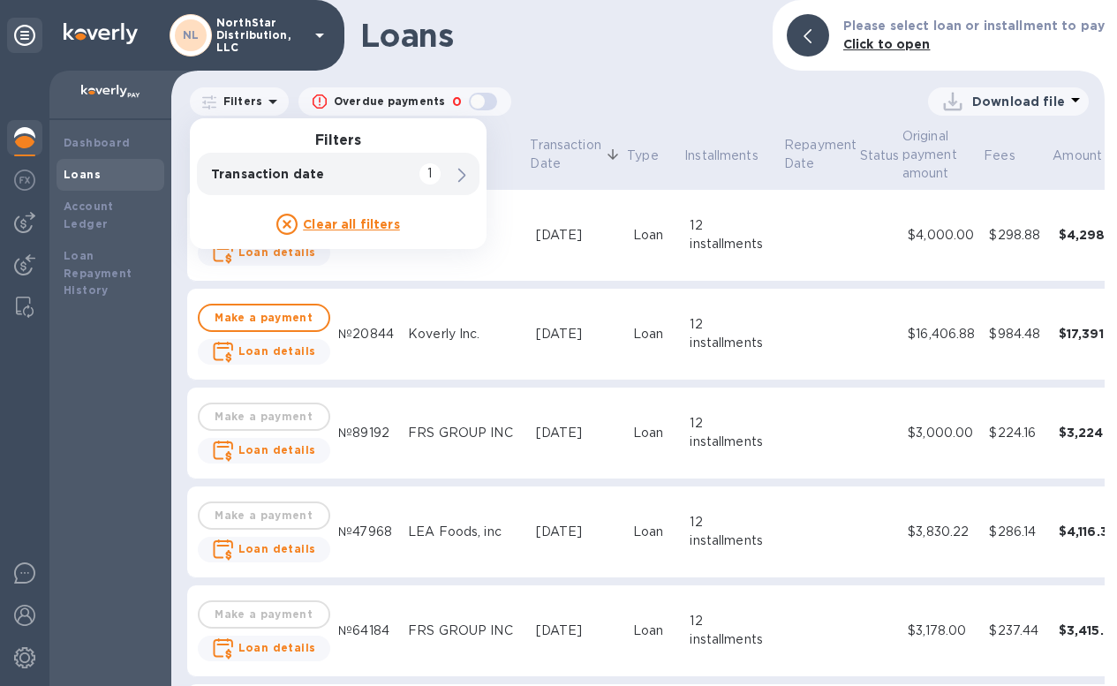
click at [715, 53] on div "Loans Please select loan or installment to pay Click to open" at bounding box center [637, 35] width 933 height 71
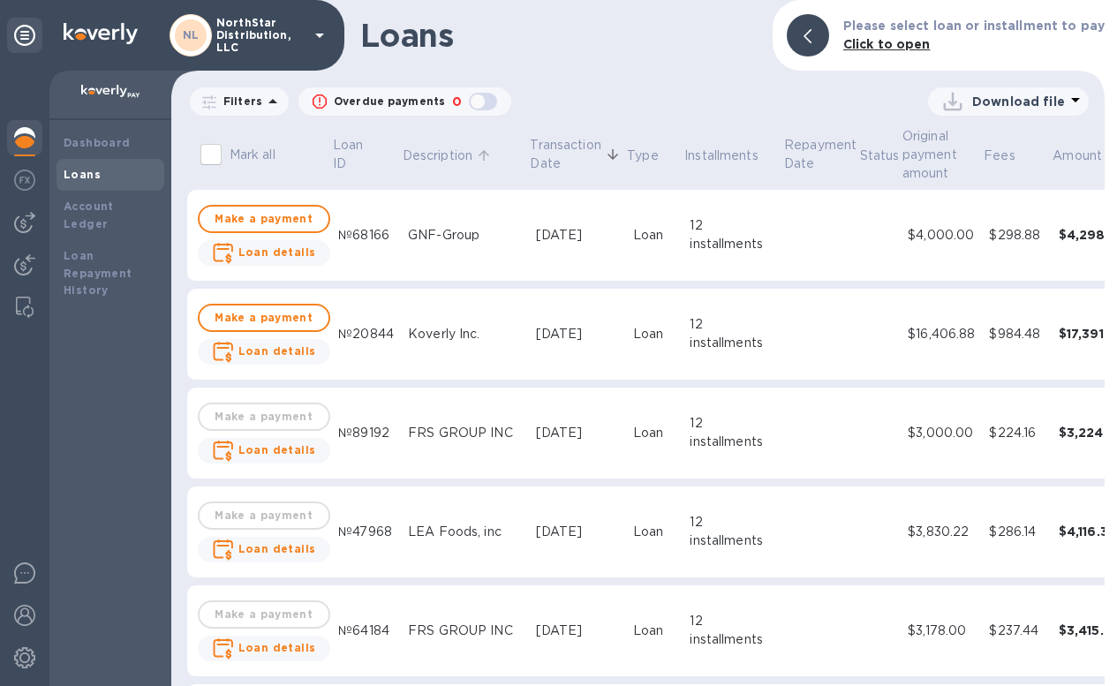
click at [433, 159] on p "Description" at bounding box center [438, 156] width 70 height 19
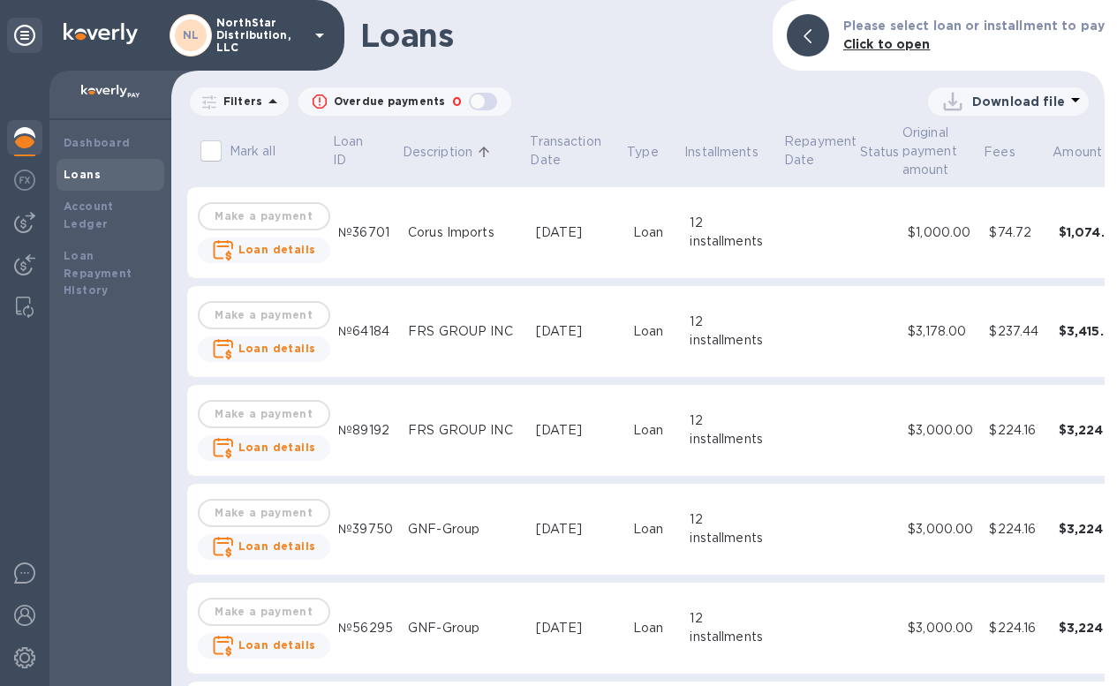
scroll to position [275, 0]
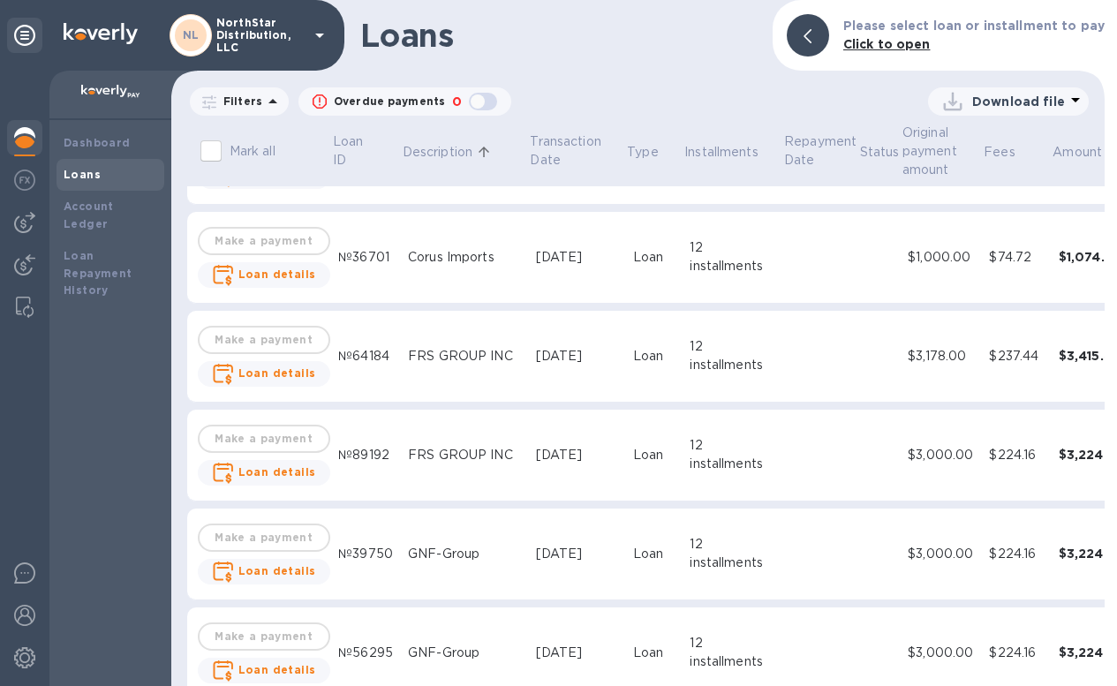
click at [808, 479] on td at bounding box center [820, 456] width 76 height 92
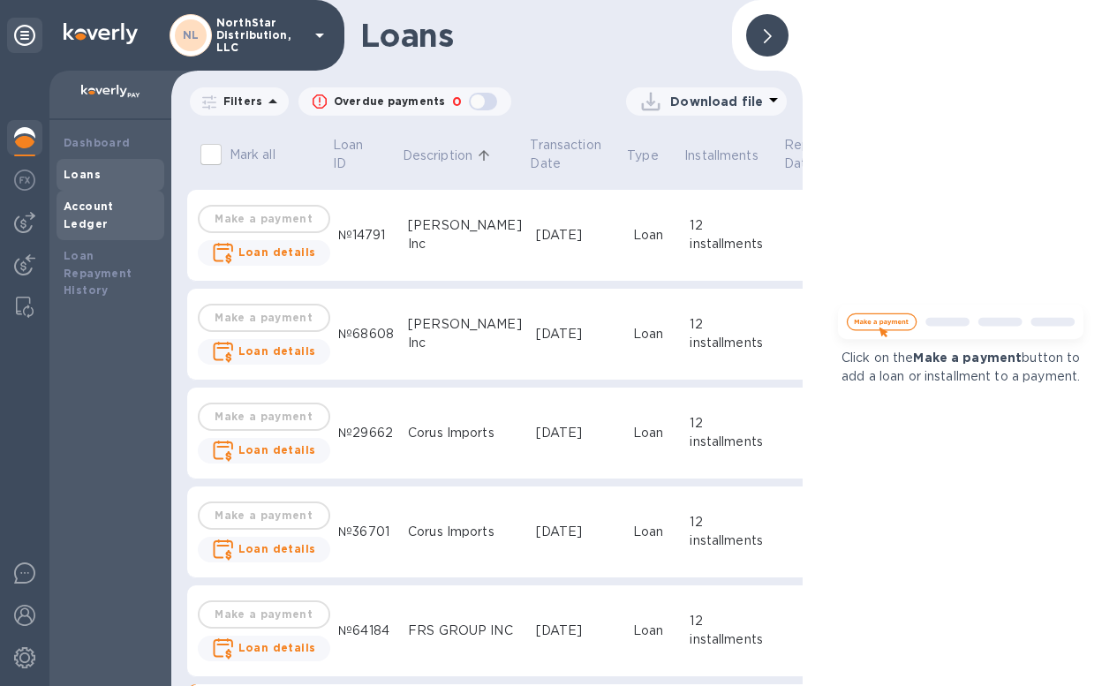
click at [114, 210] on b "Account Ledger" at bounding box center [89, 215] width 50 height 31
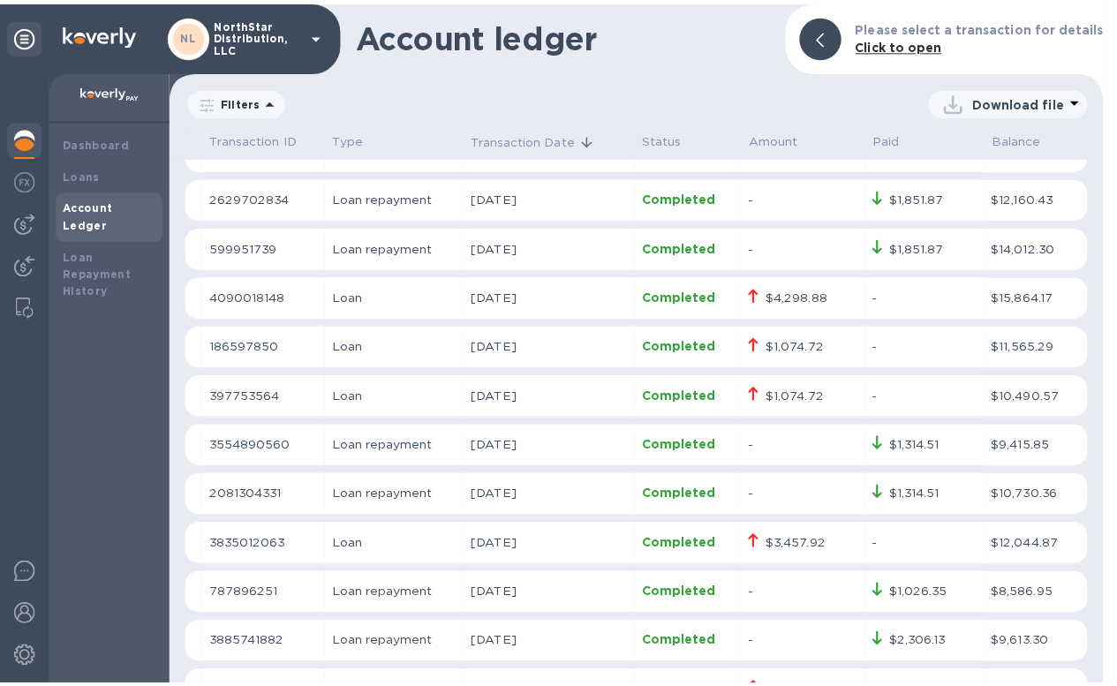
scroll to position [1810, 0]
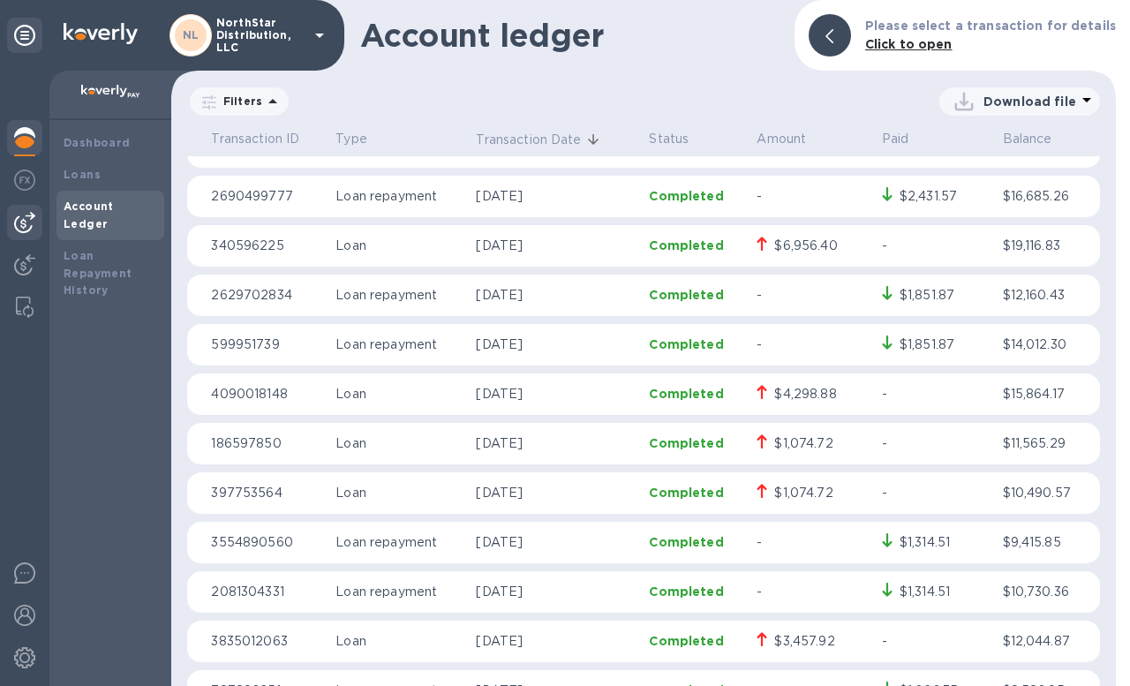
click at [26, 221] on img at bounding box center [24, 222] width 21 height 21
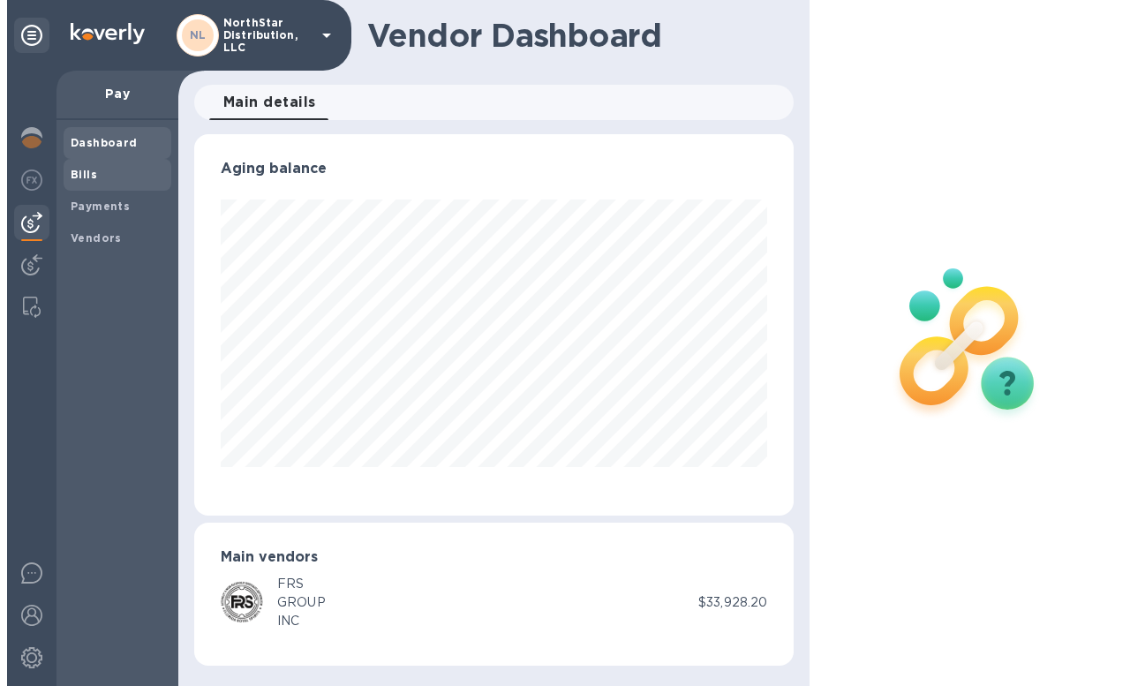
scroll to position [381, 600]
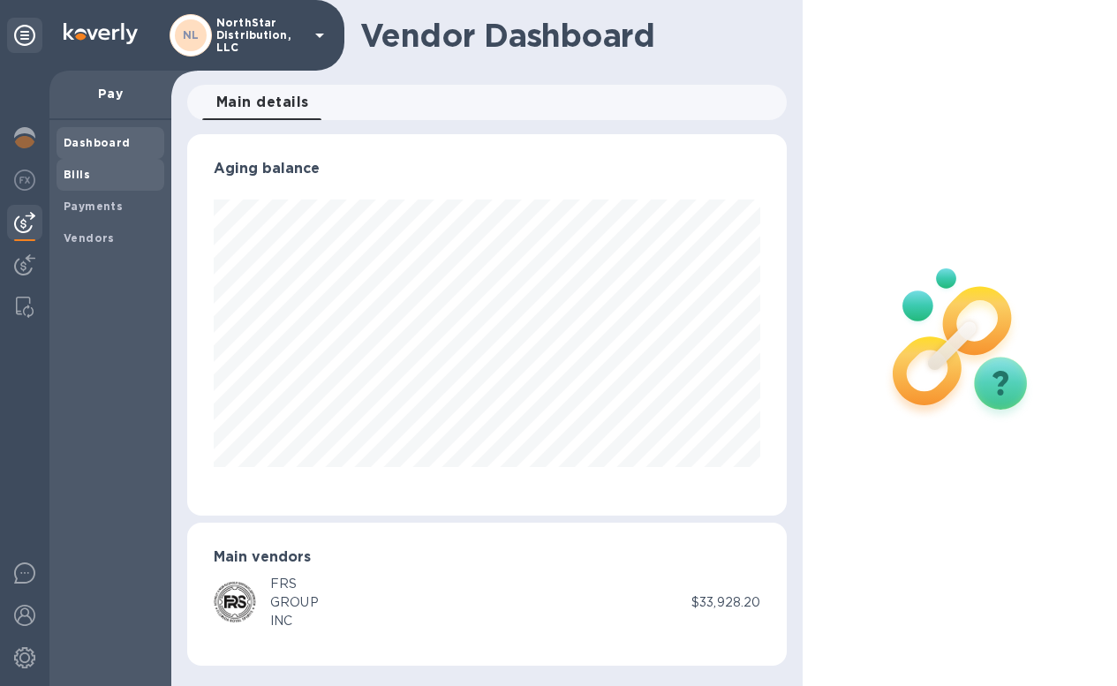
click at [83, 179] on b "Bills" at bounding box center [77, 174] width 26 height 13
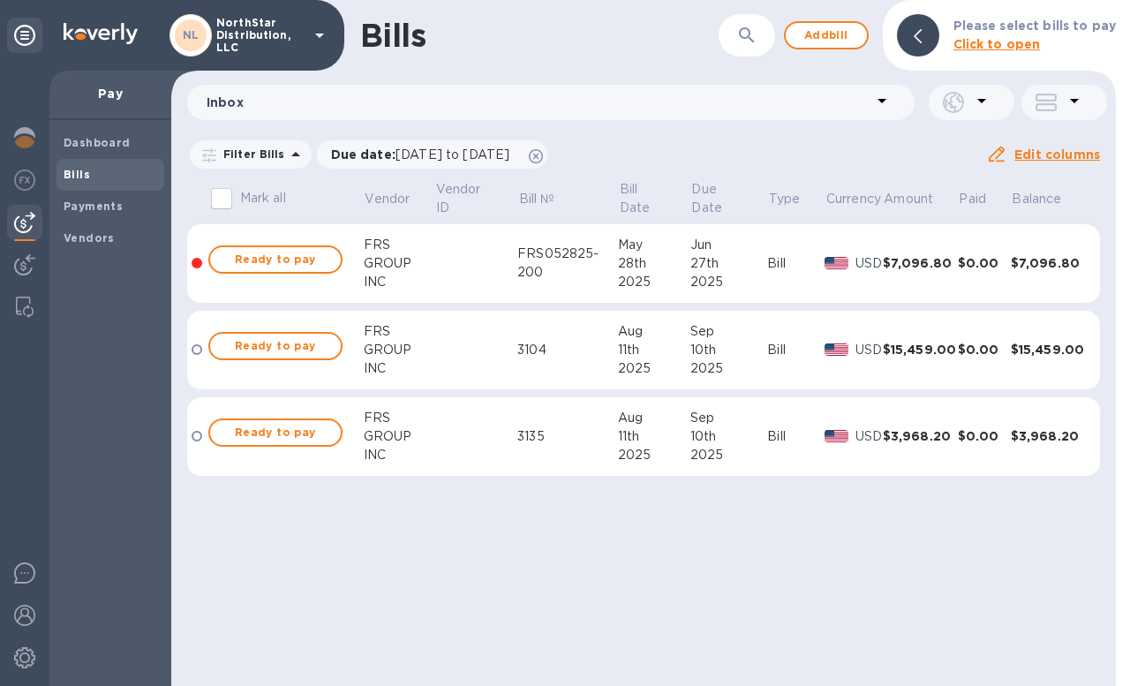
click at [291, 155] on icon at bounding box center [295, 154] width 9 height 4
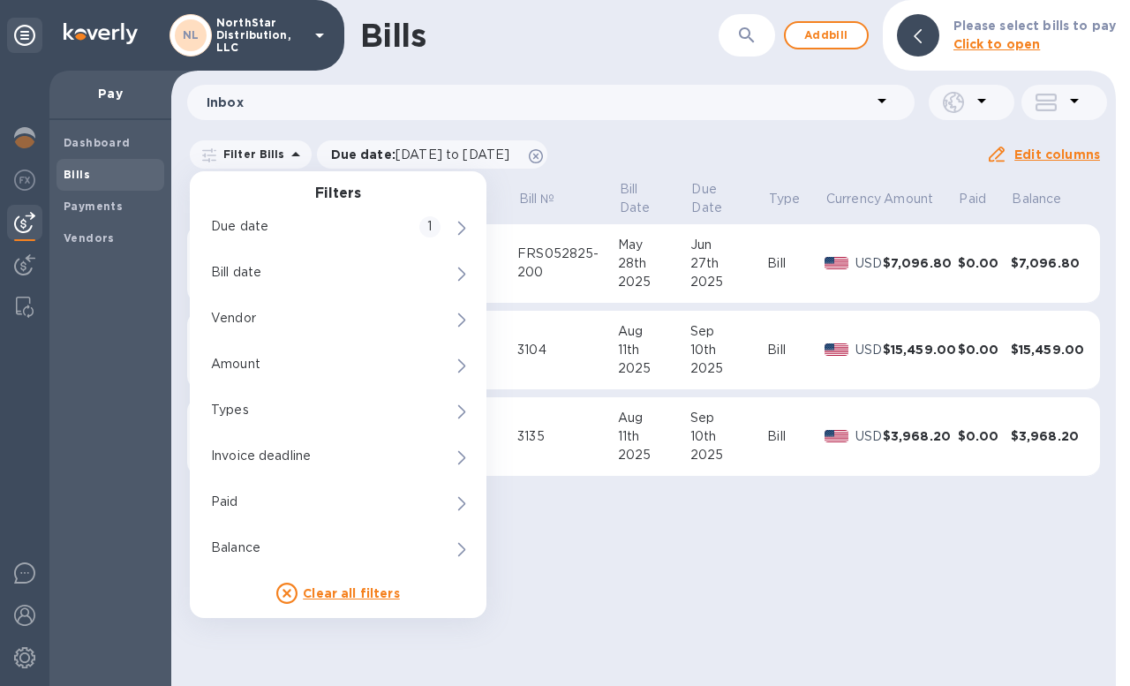
click at [693, 133] on div "Bills ​ Add bill Please select bills to pay Click to open Inbox Filter Bills Fi…" at bounding box center [643, 343] width 945 height 686
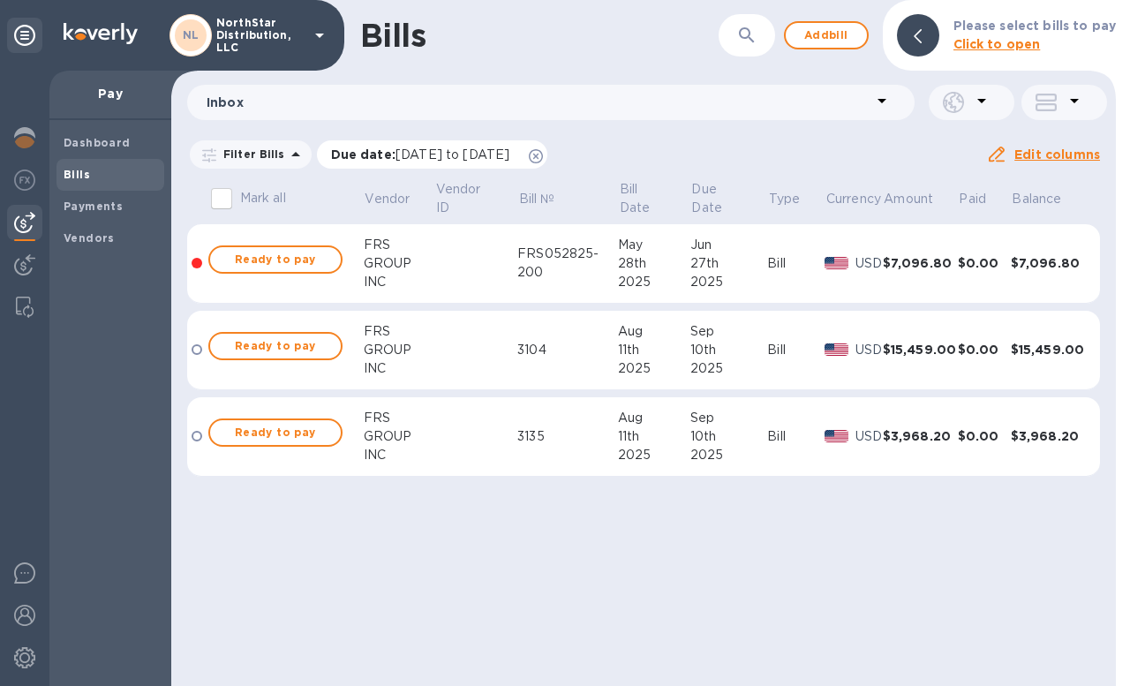
click at [421, 157] on span "[DATE] to [DATE]" at bounding box center [453, 154] width 114 height 14
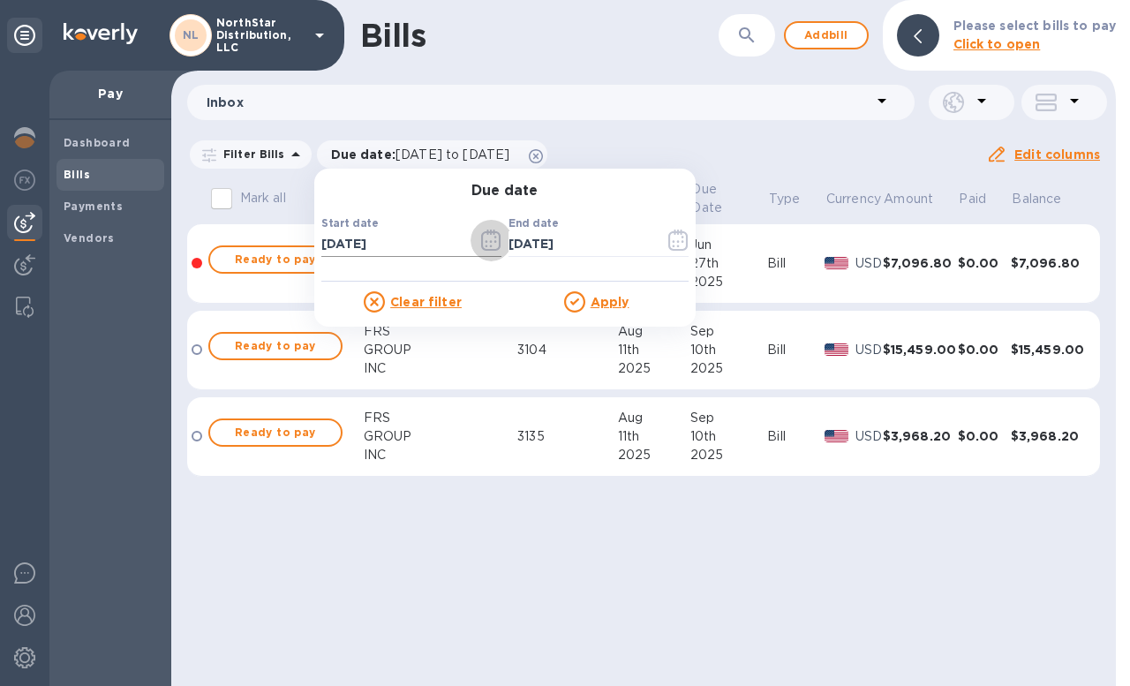
click at [485, 239] on icon "button" at bounding box center [491, 240] width 20 height 21
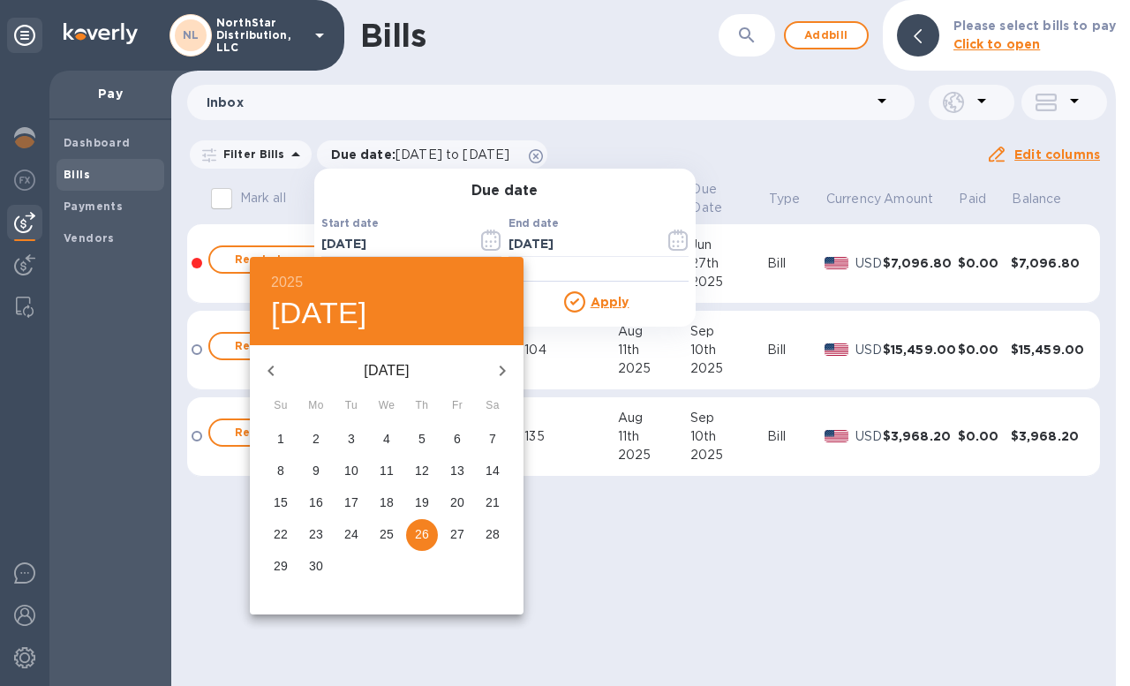
click at [274, 373] on icon "button" at bounding box center [270, 370] width 21 height 21
click at [411, 439] on span "1" at bounding box center [422, 439] width 32 height 18
type input "[DATE]"
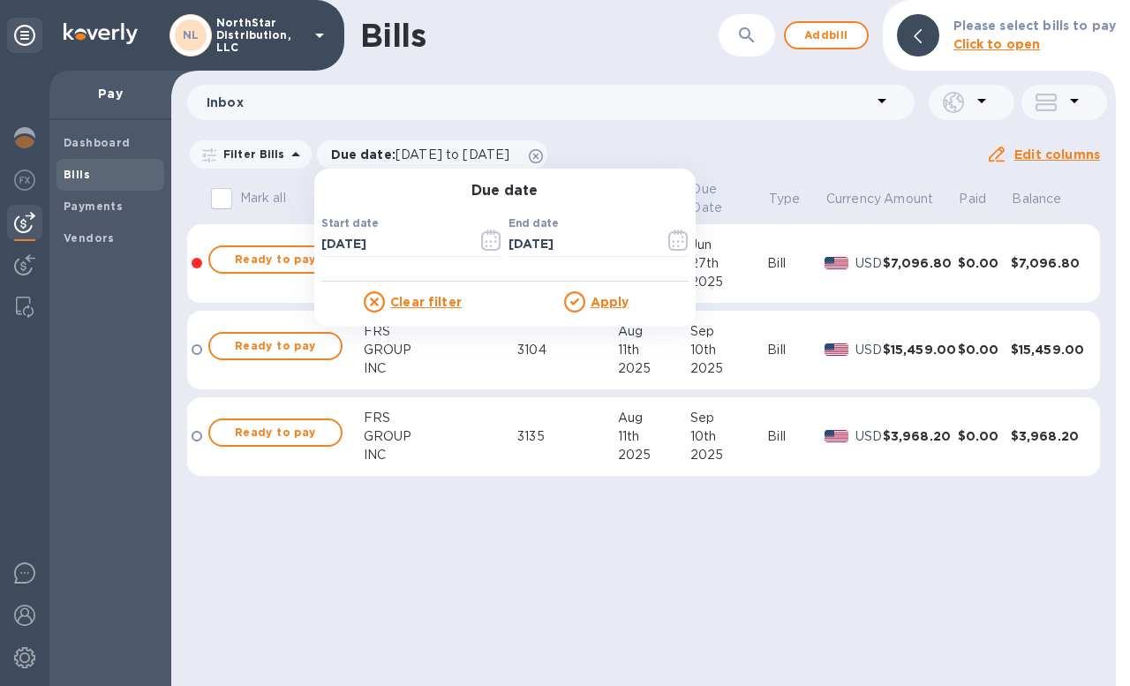
click at [603, 299] on u "Apply" at bounding box center [610, 302] width 39 height 14
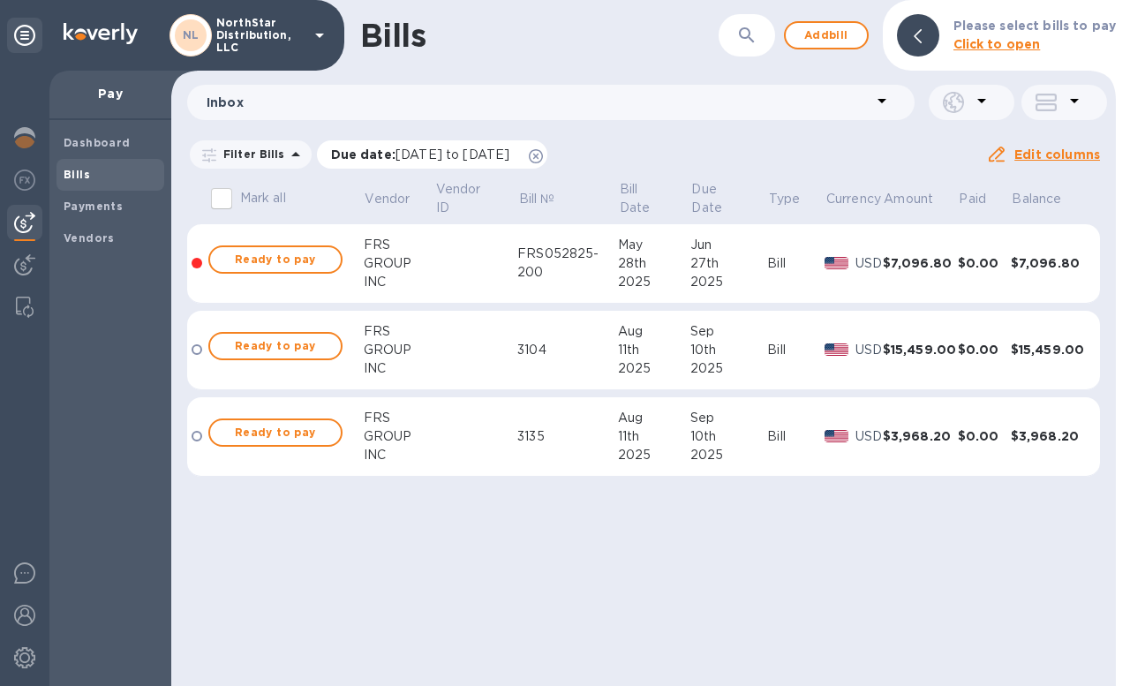
click at [430, 155] on span "[DATE] to [DATE]" at bounding box center [453, 154] width 114 height 14
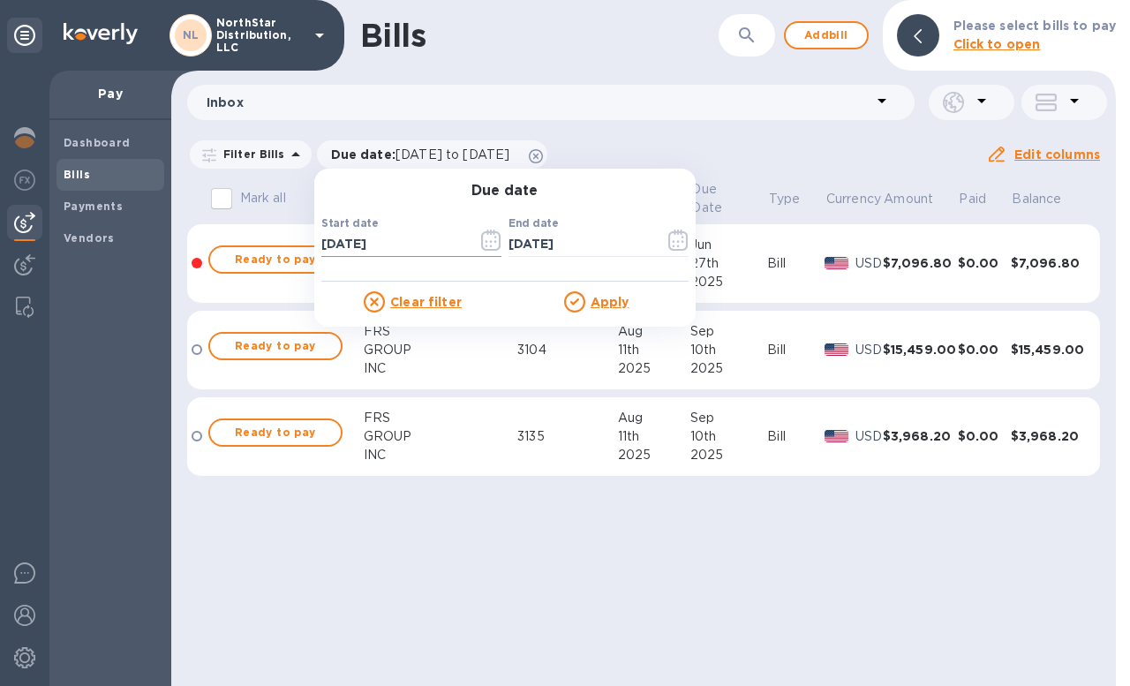
click at [484, 245] on icon "button" at bounding box center [491, 240] width 20 height 21
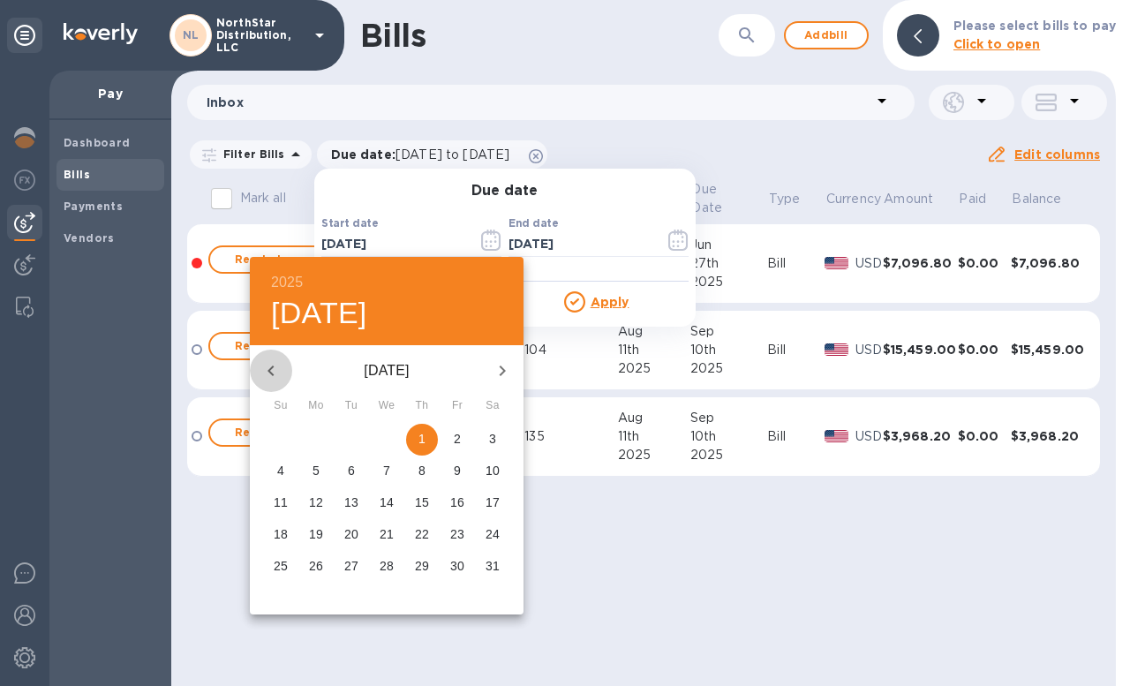
click at [274, 374] on icon "button" at bounding box center [270, 370] width 21 height 21
click at [275, 377] on icon "button" at bounding box center [270, 370] width 21 height 21
click at [492, 440] on p "1" at bounding box center [492, 439] width 7 height 18
type input "[DATE]"
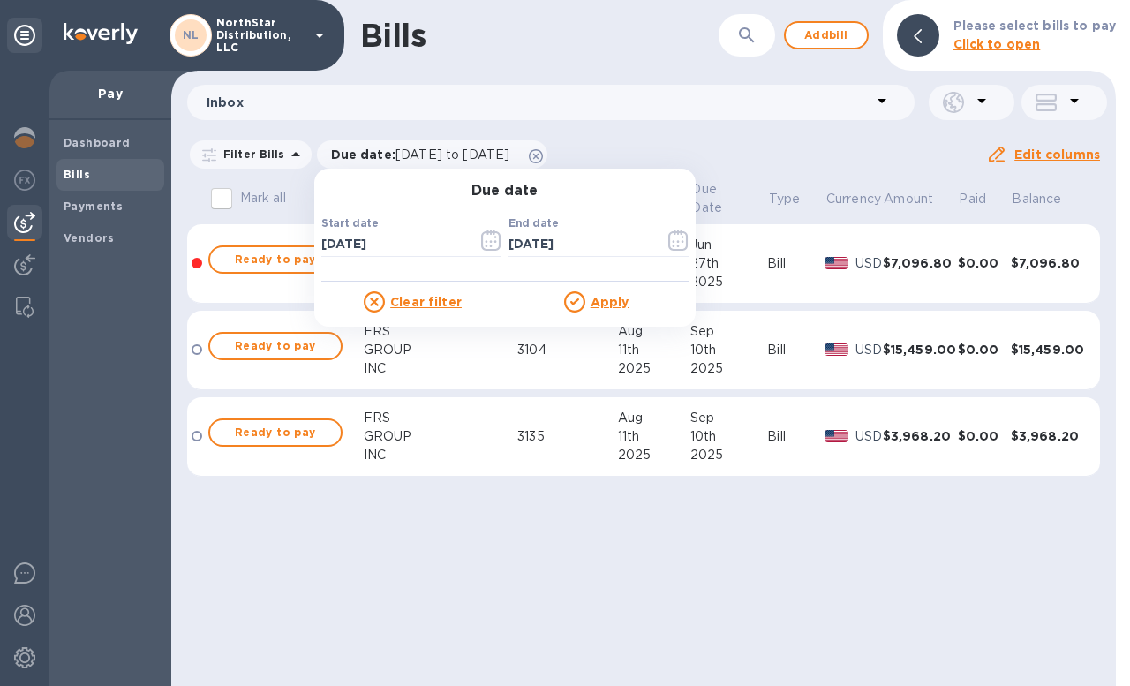
click at [602, 302] on u "Apply" at bounding box center [610, 302] width 39 height 14
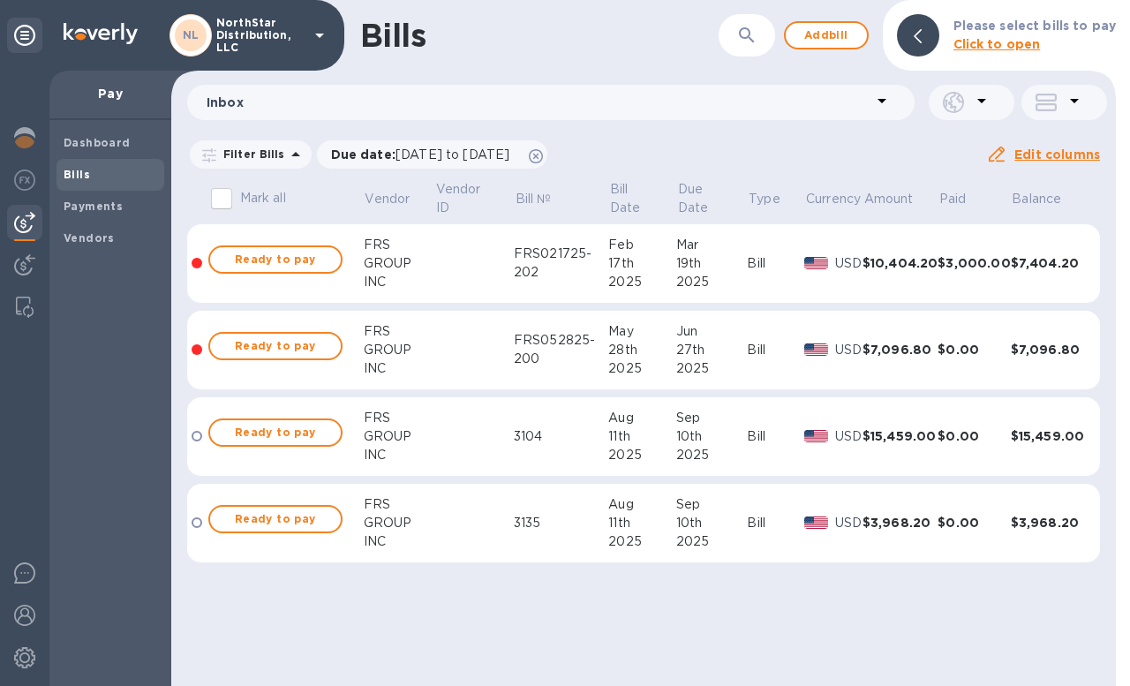
click at [1072, 99] on icon at bounding box center [1074, 101] width 9 height 4
click at [1075, 102] on div at bounding box center [565, 343] width 1130 height 686
click at [983, 102] on icon at bounding box center [981, 100] width 21 height 21
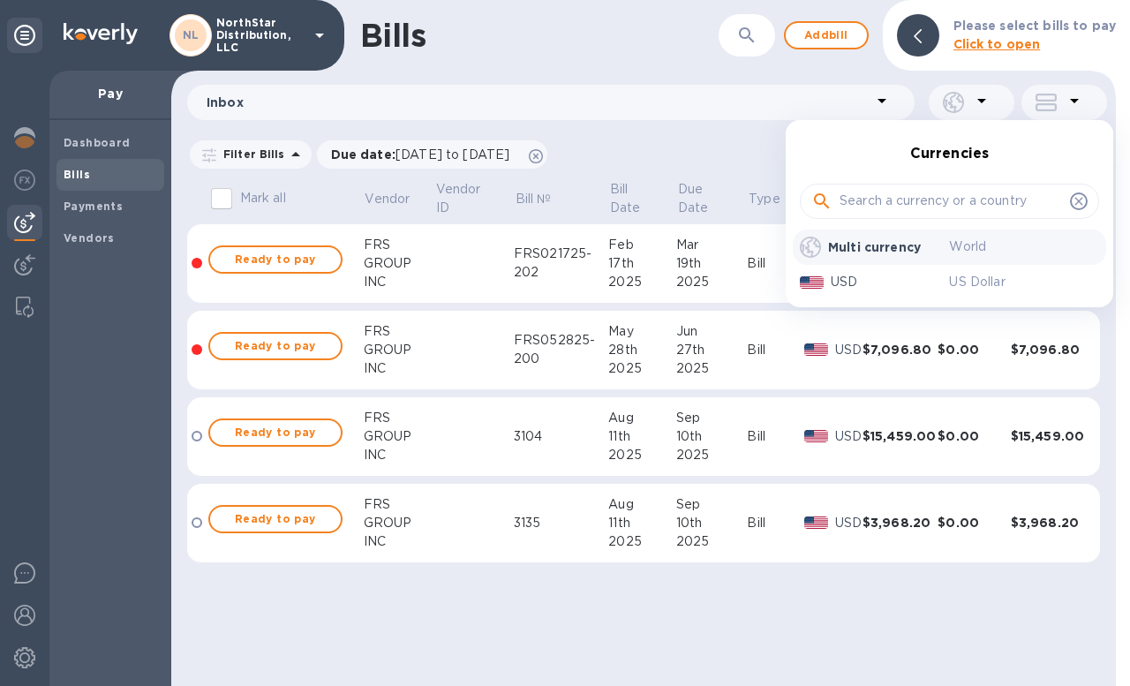
click at [983, 102] on div at bounding box center [565, 343] width 1130 height 686
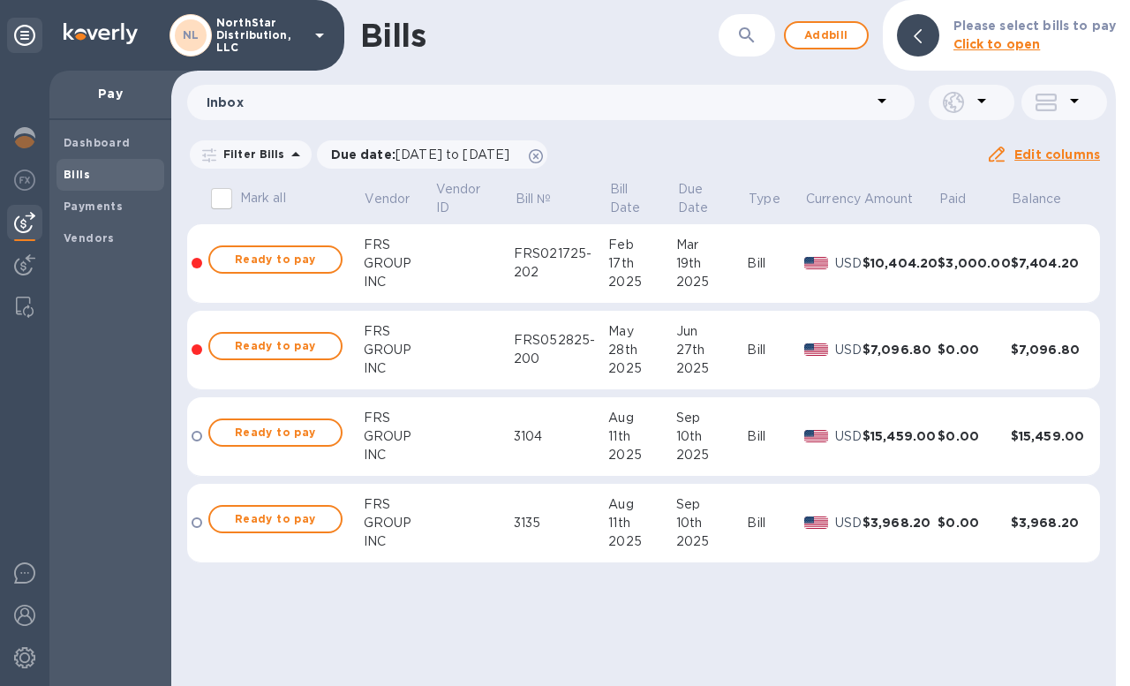
click at [885, 103] on icon at bounding box center [881, 100] width 21 height 21
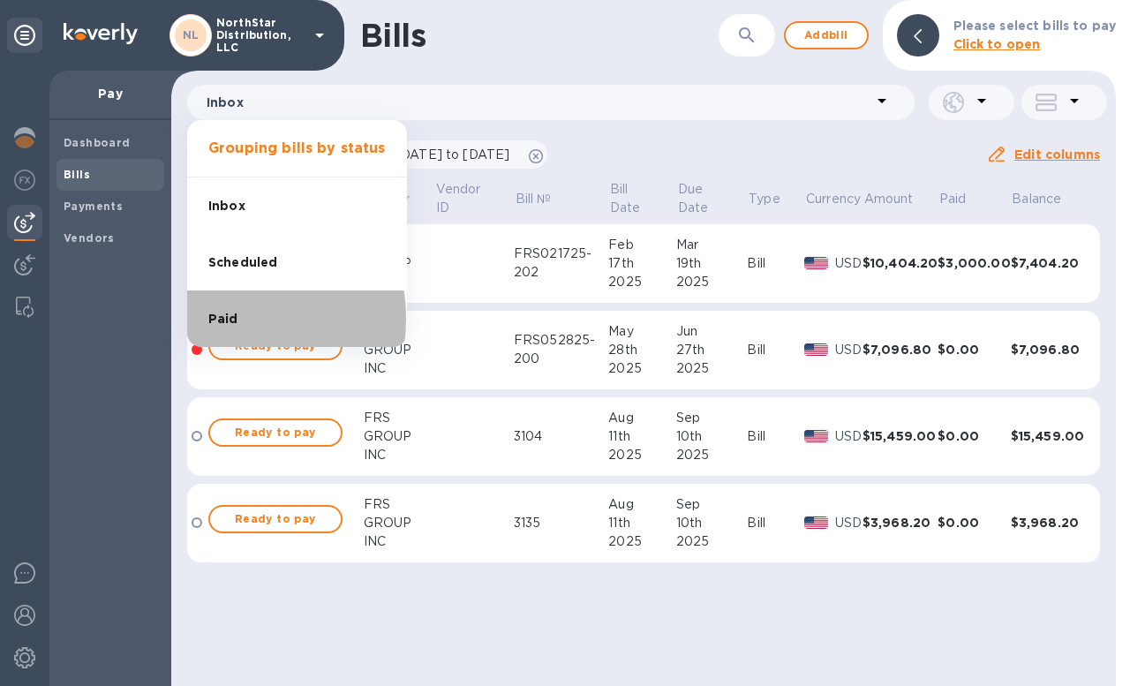
click at [214, 319] on span "Paid" at bounding box center [223, 319] width 30 height 19
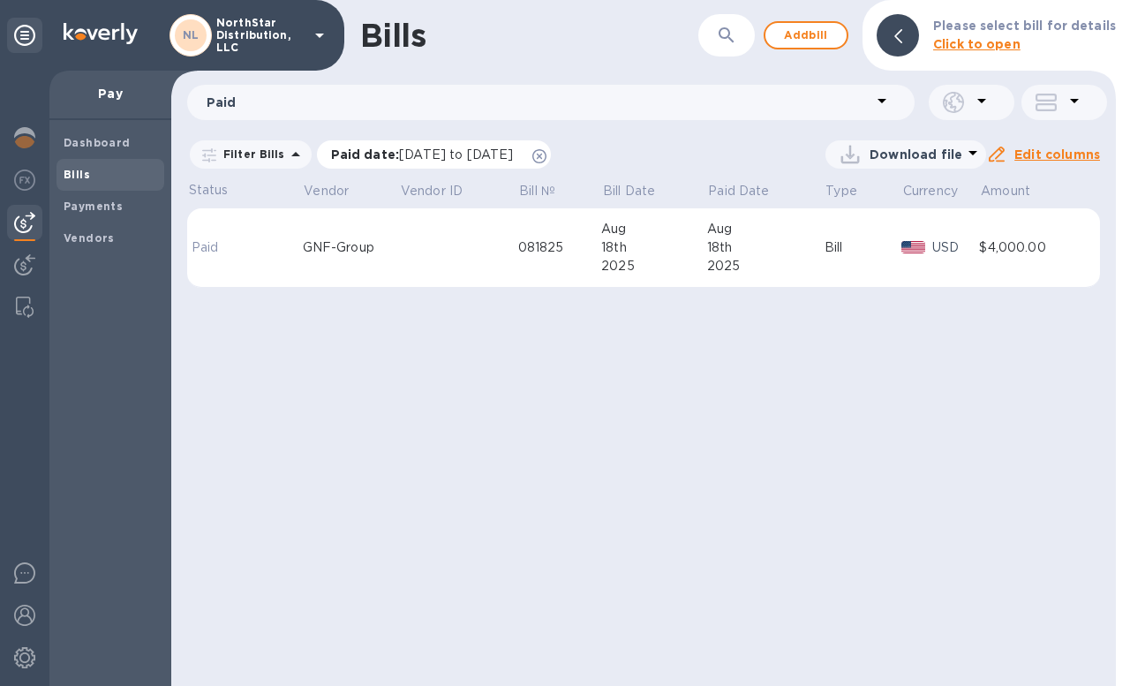
click at [424, 155] on span "[DATE] to [DATE]" at bounding box center [456, 154] width 114 height 14
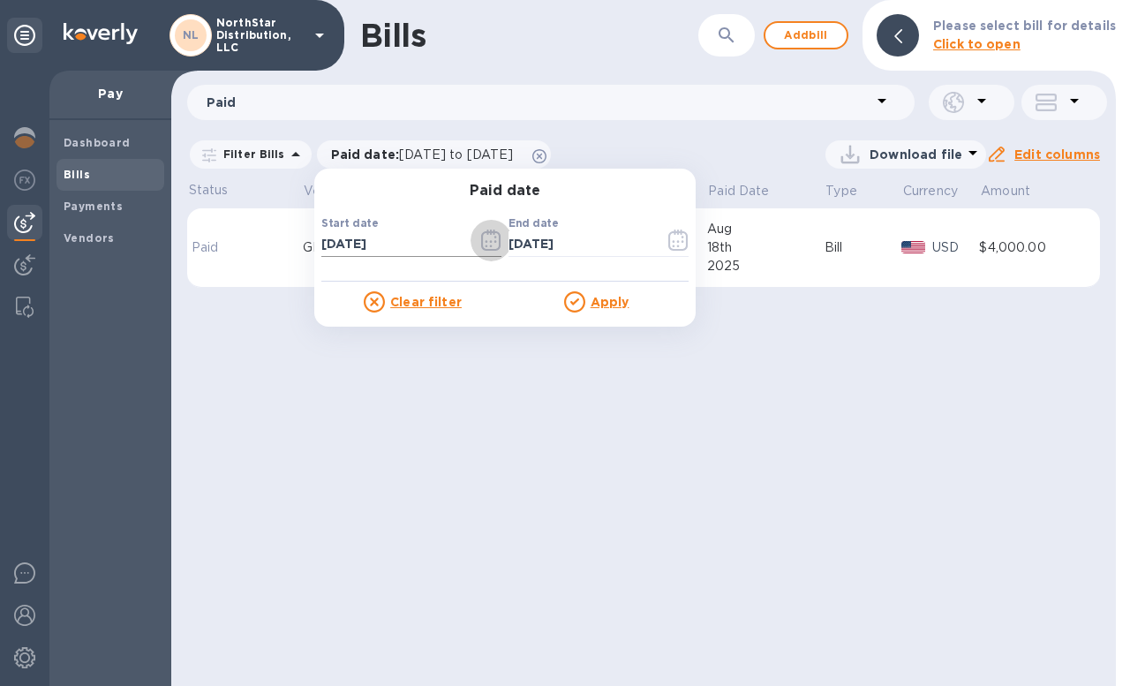
click at [485, 244] on icon "button" at bounding box center [491, 240] width 20 height 21
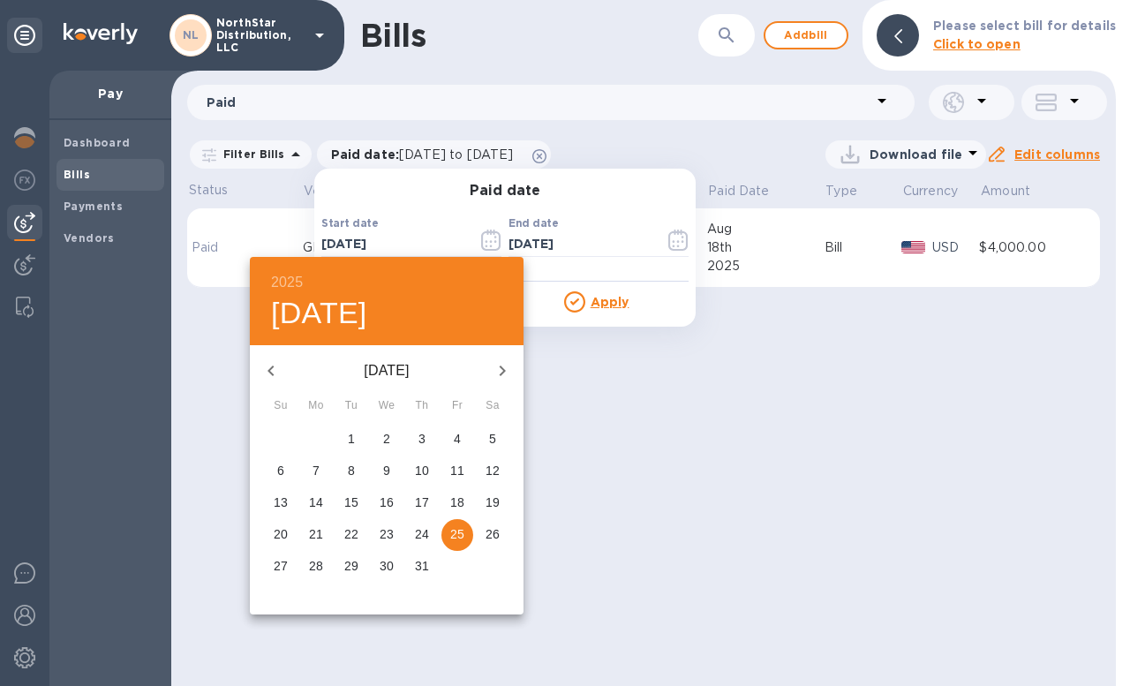
click at [277, 375] on icon "button" at bounding box center [270, 370] width 21 height 21
click at [276, 375] on icon "button" at bounding box center [270, 370] width 21 height 21
click at [275, 375] on icon "button" at bounding box center [270, 370] width 21 height 21
click at [484, 443] on span "1" at bounding box center [493, 439] width 32 height 18
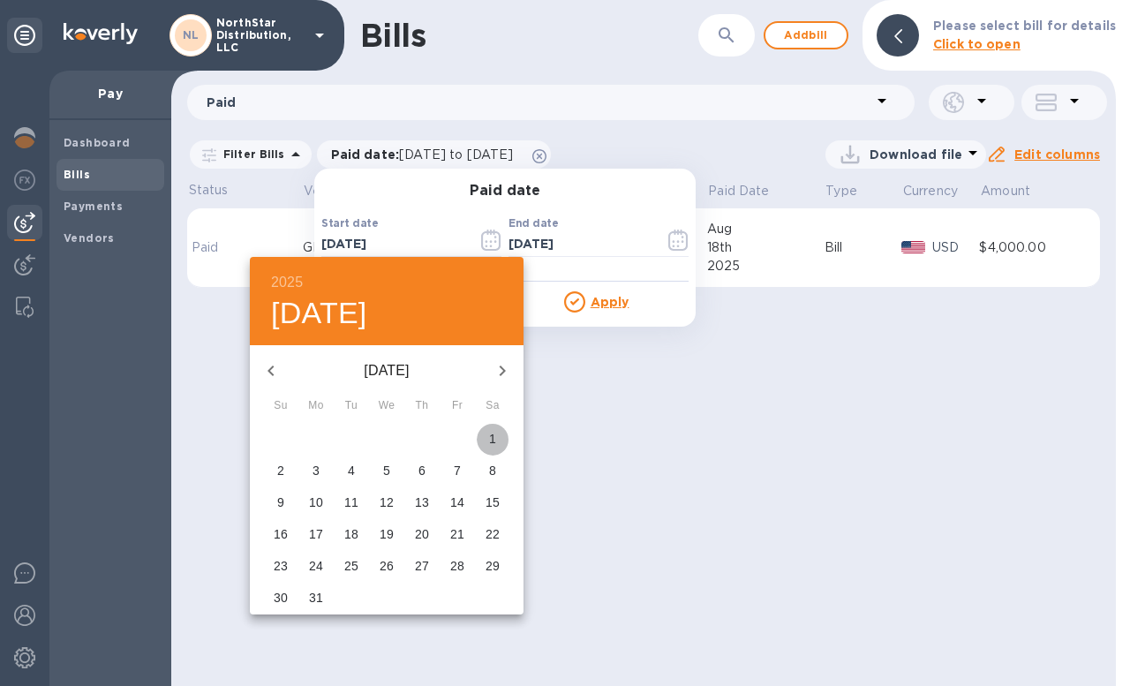
type input "[DATE]"
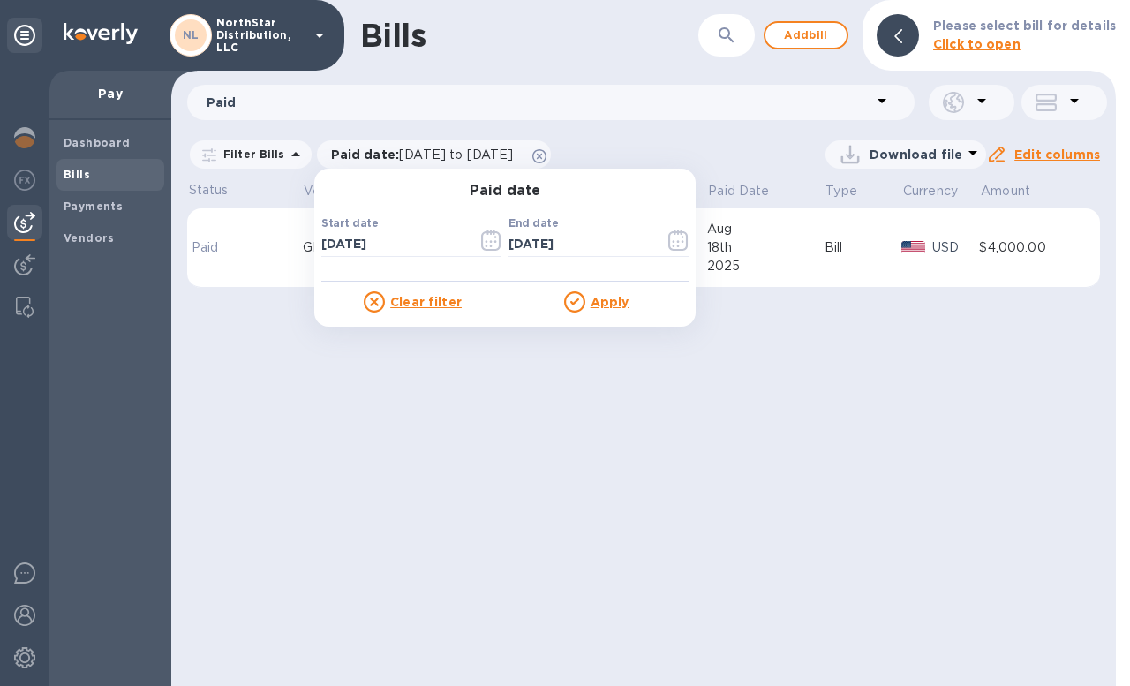
click at [605, 307] on u "Apply" at bounding box center [610, 302] width 39 height 14
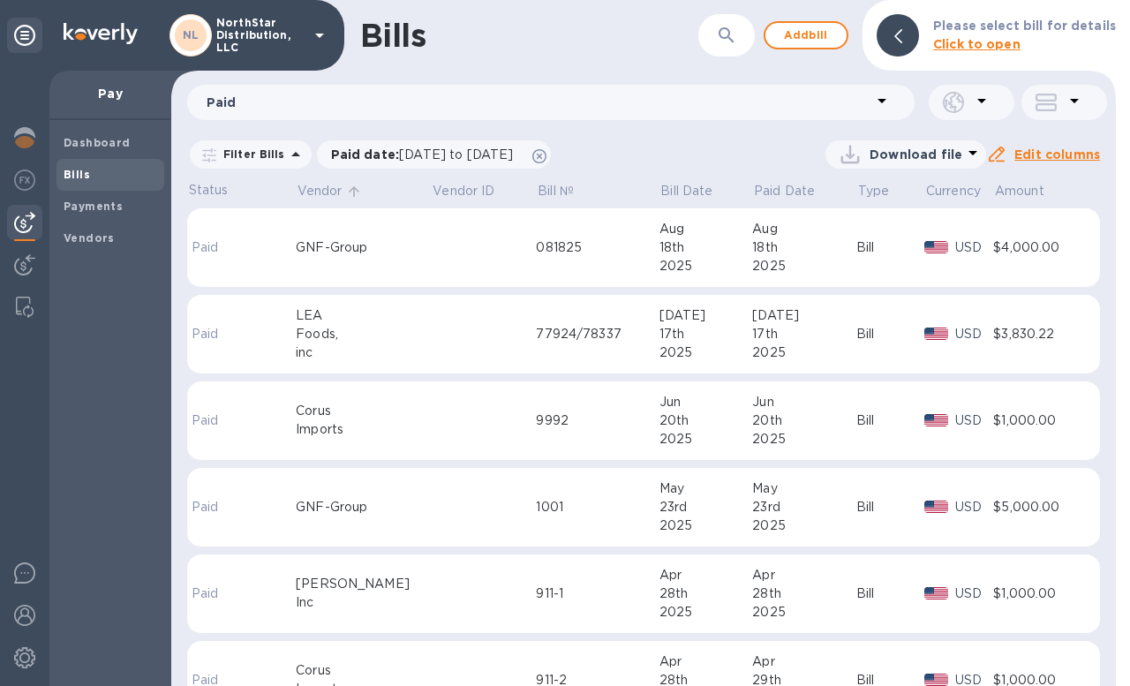
click at [332, 196] on p "Vendor" at bounding box center [320, 191] width 45 height 19
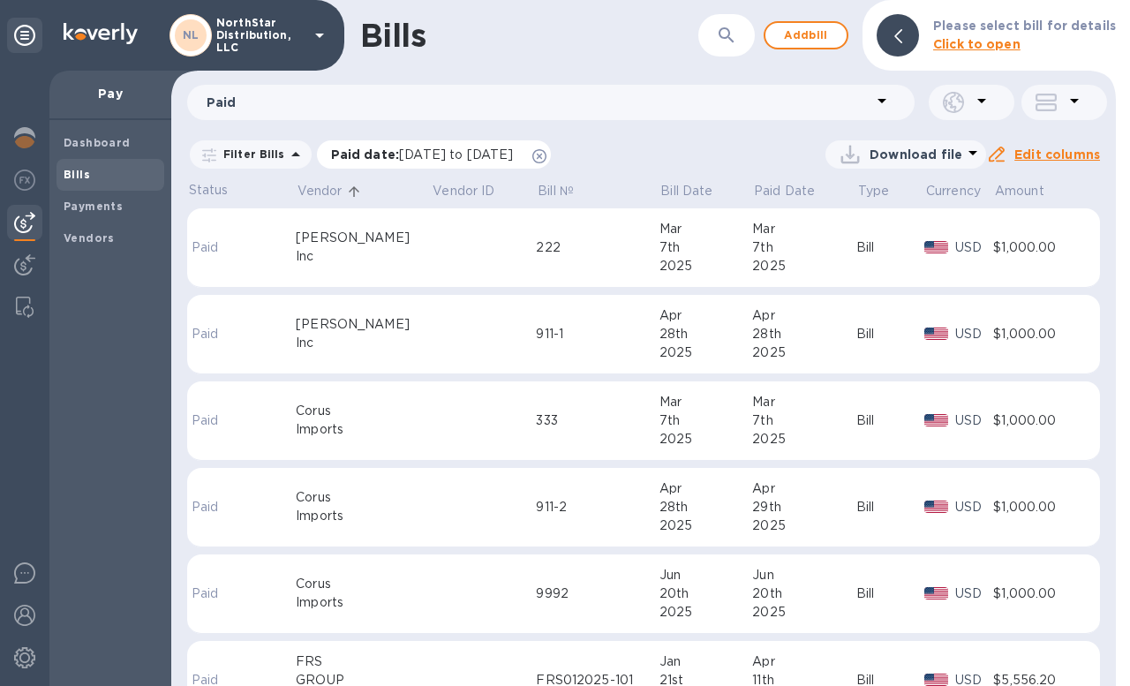
click at [425, 154] on span "[DATE] to [DATE]" at bounding box center [456, 154] width 114 height 14
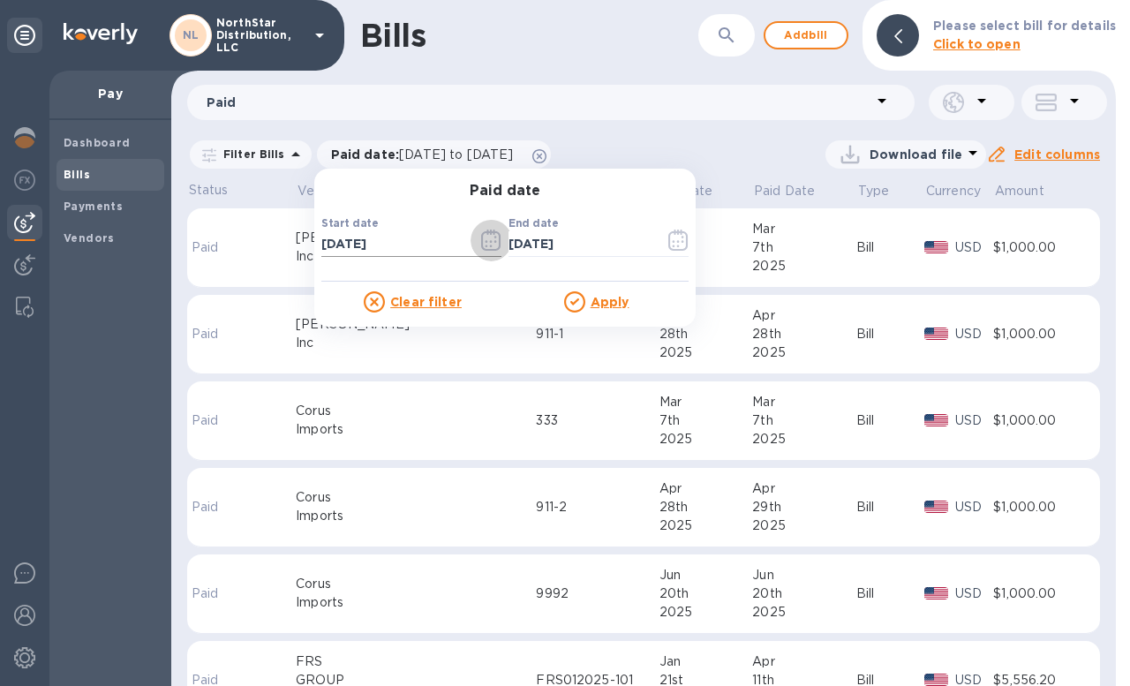
click at [486, 243] on icon "button" at bounding box center [491, 240] width 20 height 21
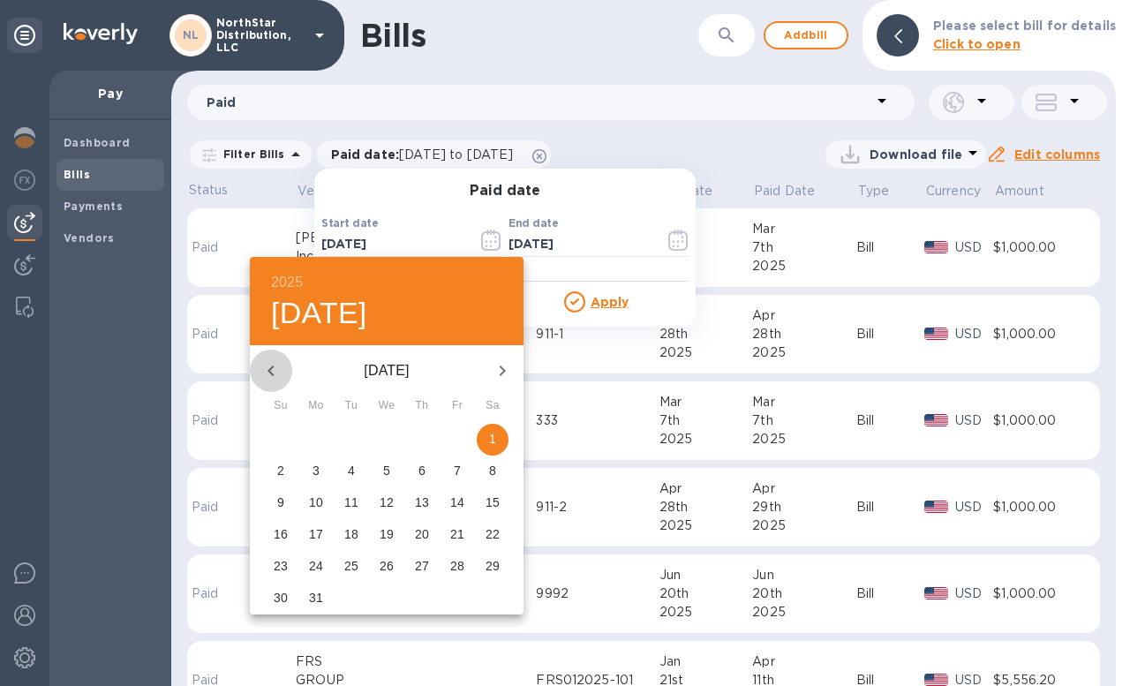
click at [270, 373] on icon "button" at bounding box center [270, 370] width 21 height 21
click at [386, 441] on p "1" at bounding box center [386, 439] width 7 height 18
type input "[DATE]"
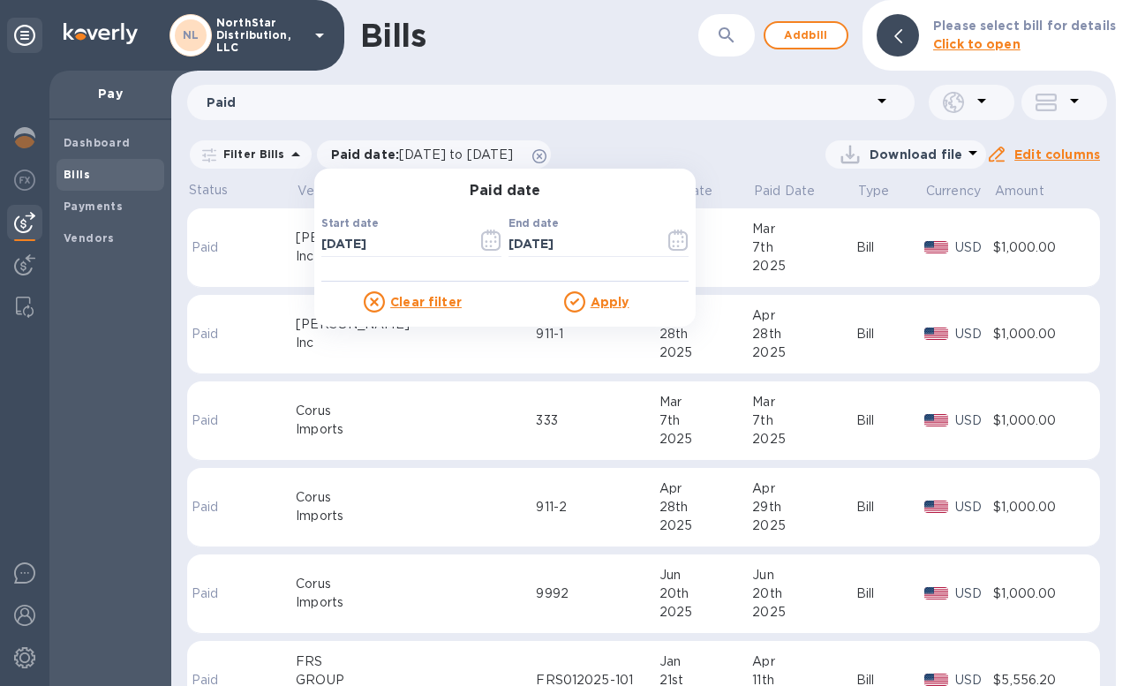
click at [603, 306] on u "Apply" at bounding box center [610, 302] width 39 height 14
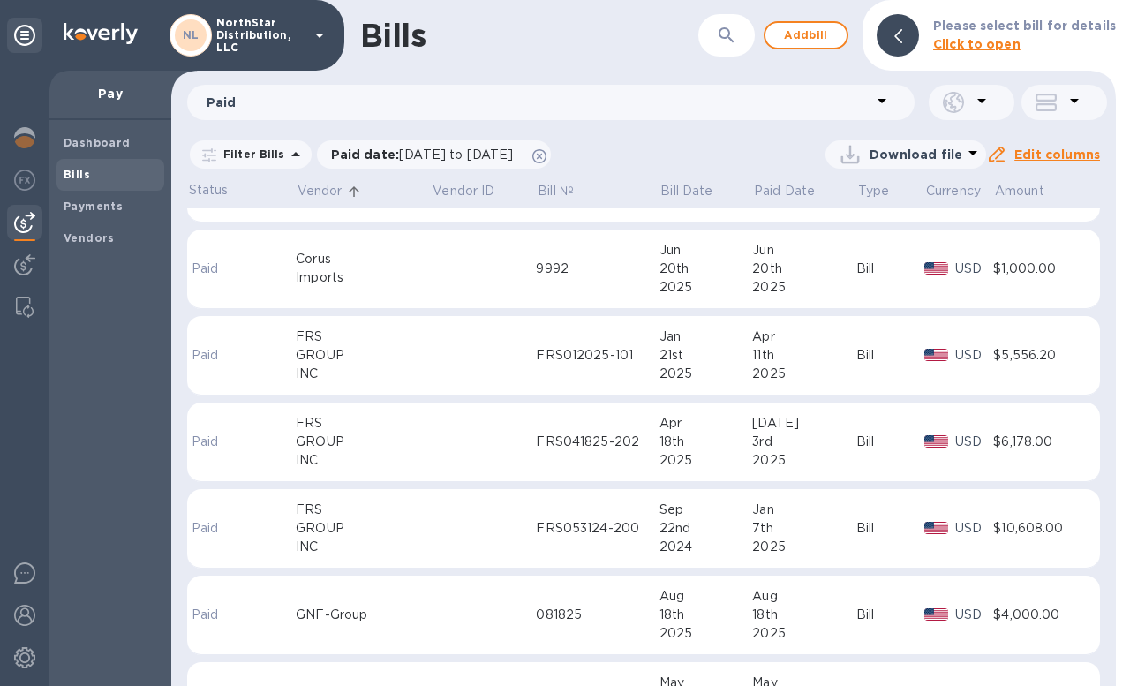
scroll to position [483, 0]
